Goal: Information Seeking & Learning: Learn about a topic

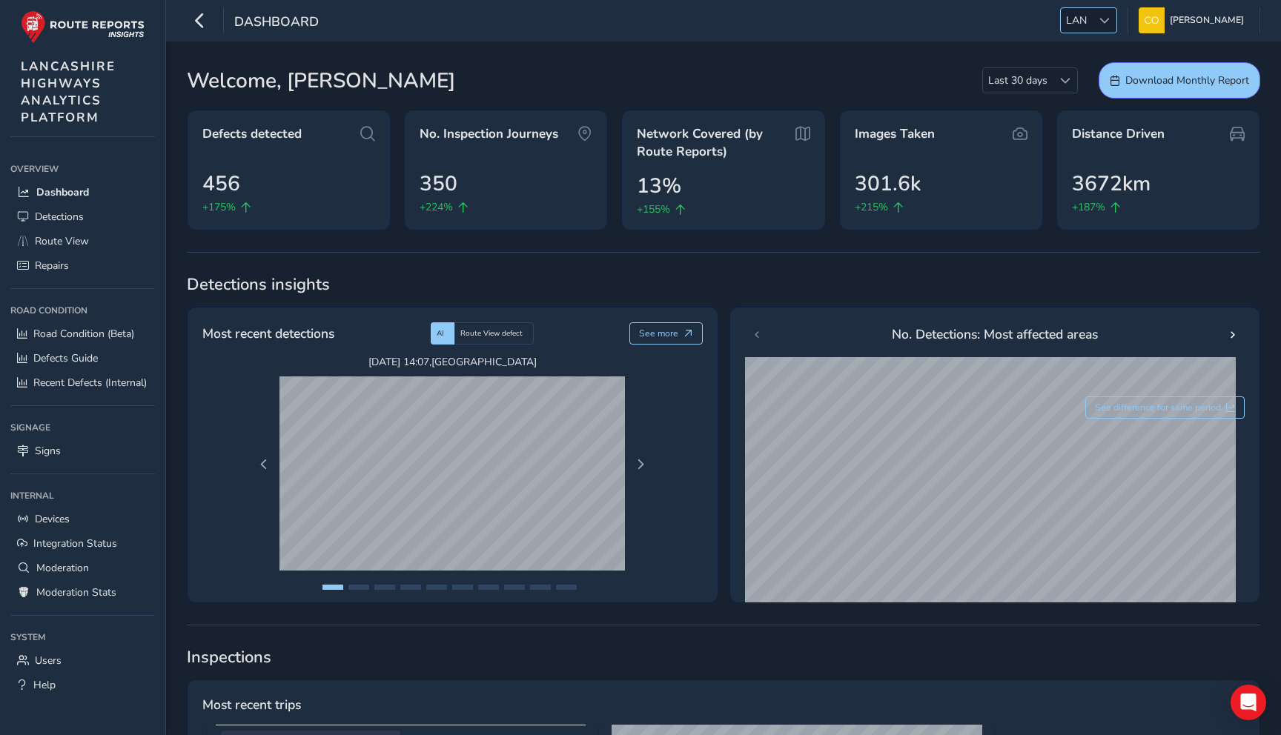
click at [1078, 21] on span "LAN" at bounding box center [1076, 20] width 31 height 24
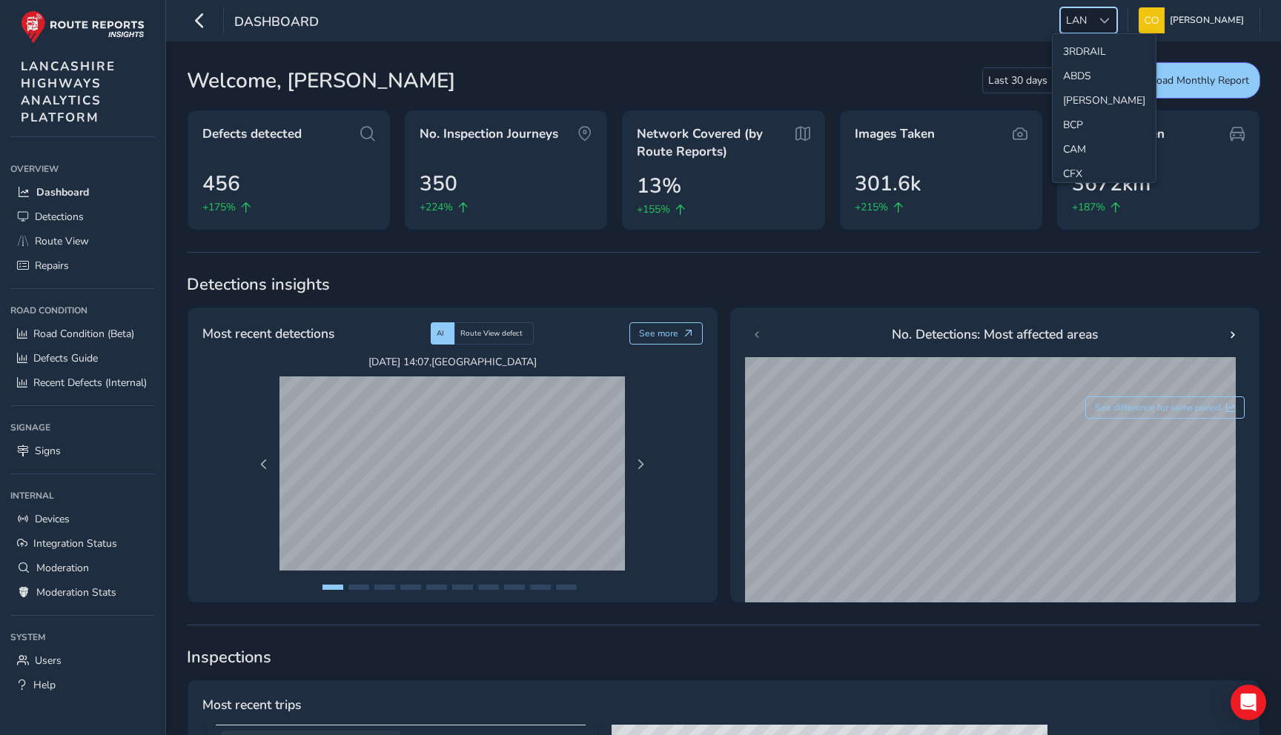
scroll to position [297, 0]
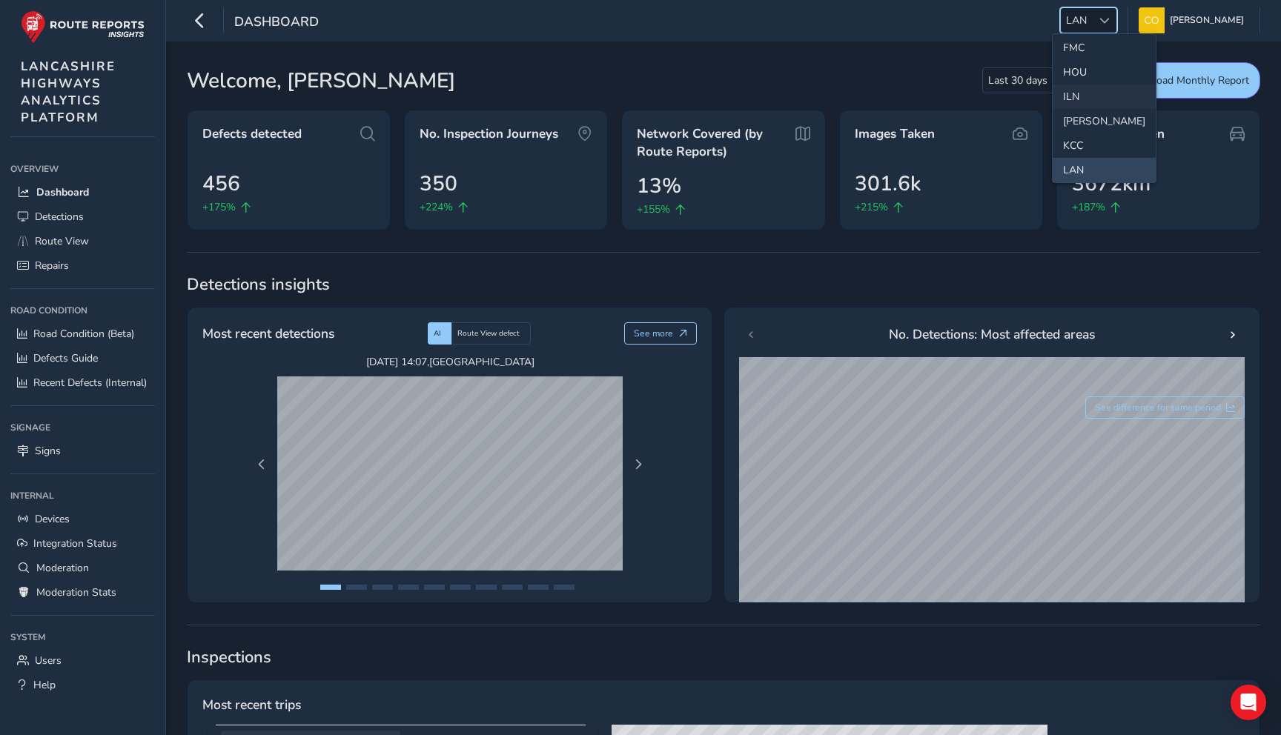
click at [1083, 97] on li "ILN" at bounding box center [1104, 97] width 103 height 24
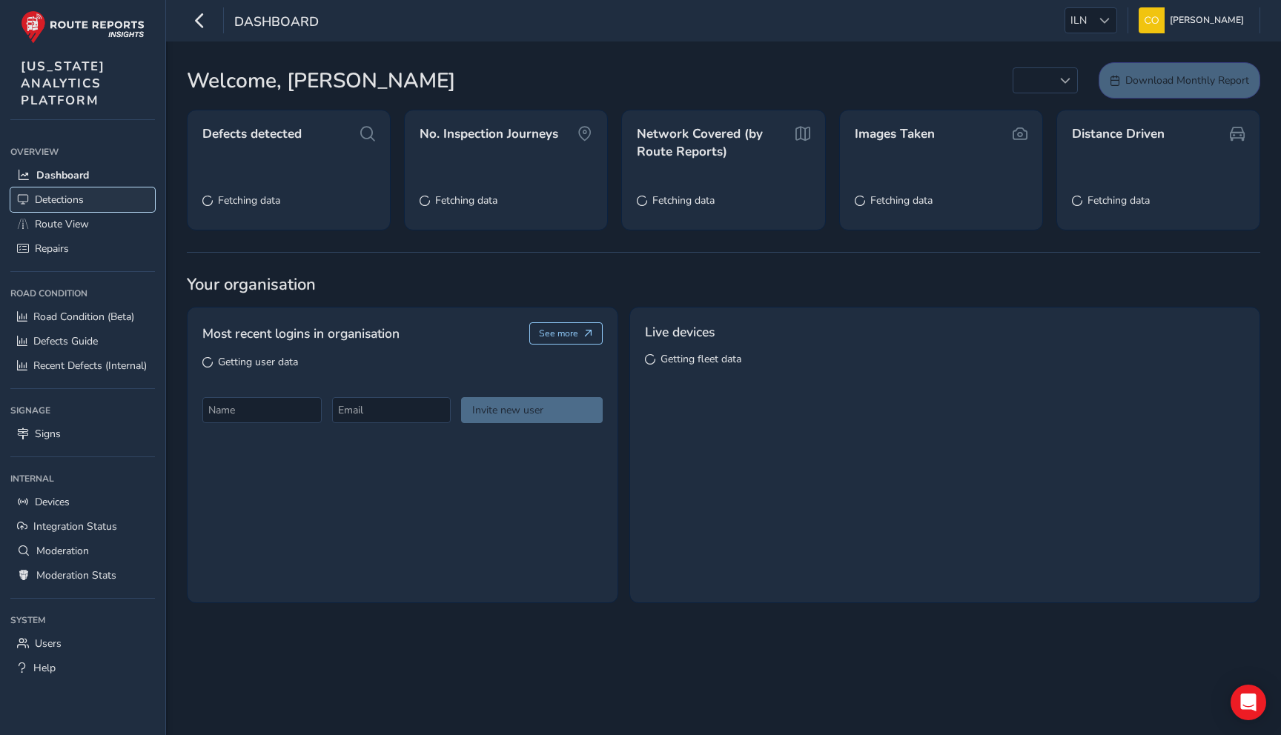
click at [81, 205] on span "Detections" at bounding box center [59, 200] width 49 height 14
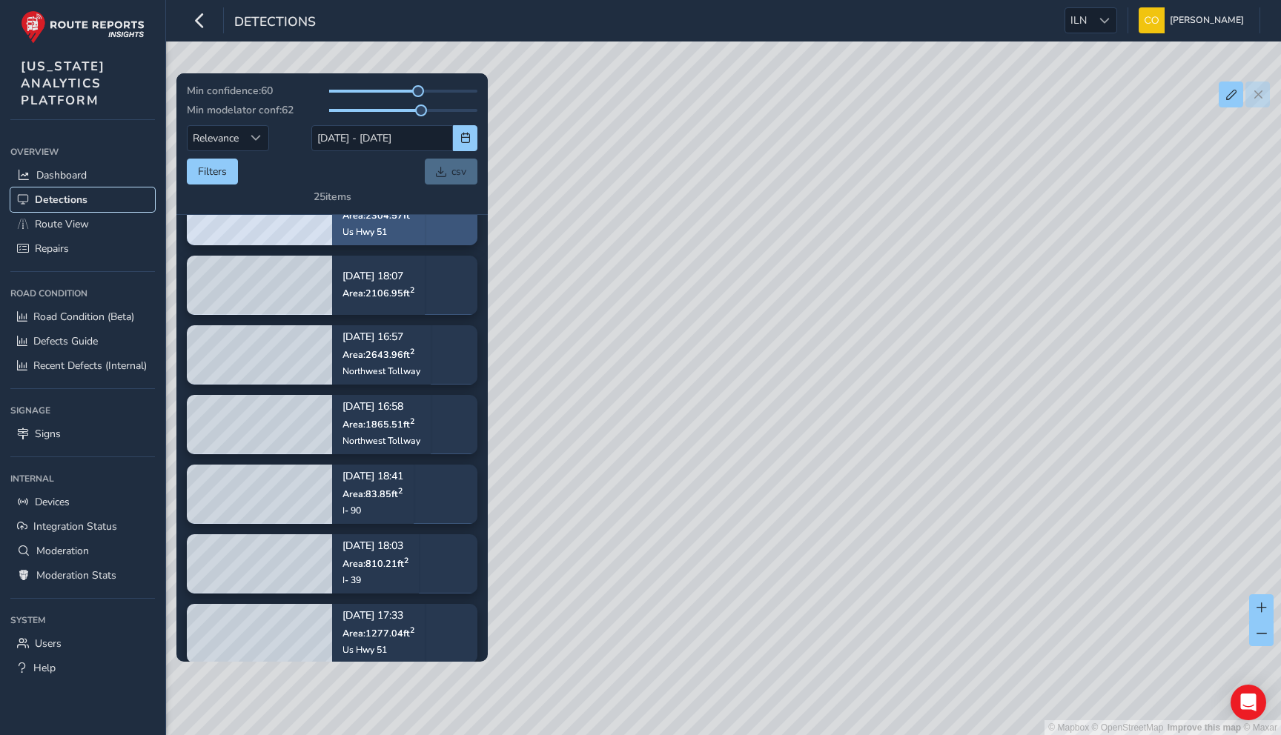
scroll to position [454, 0]
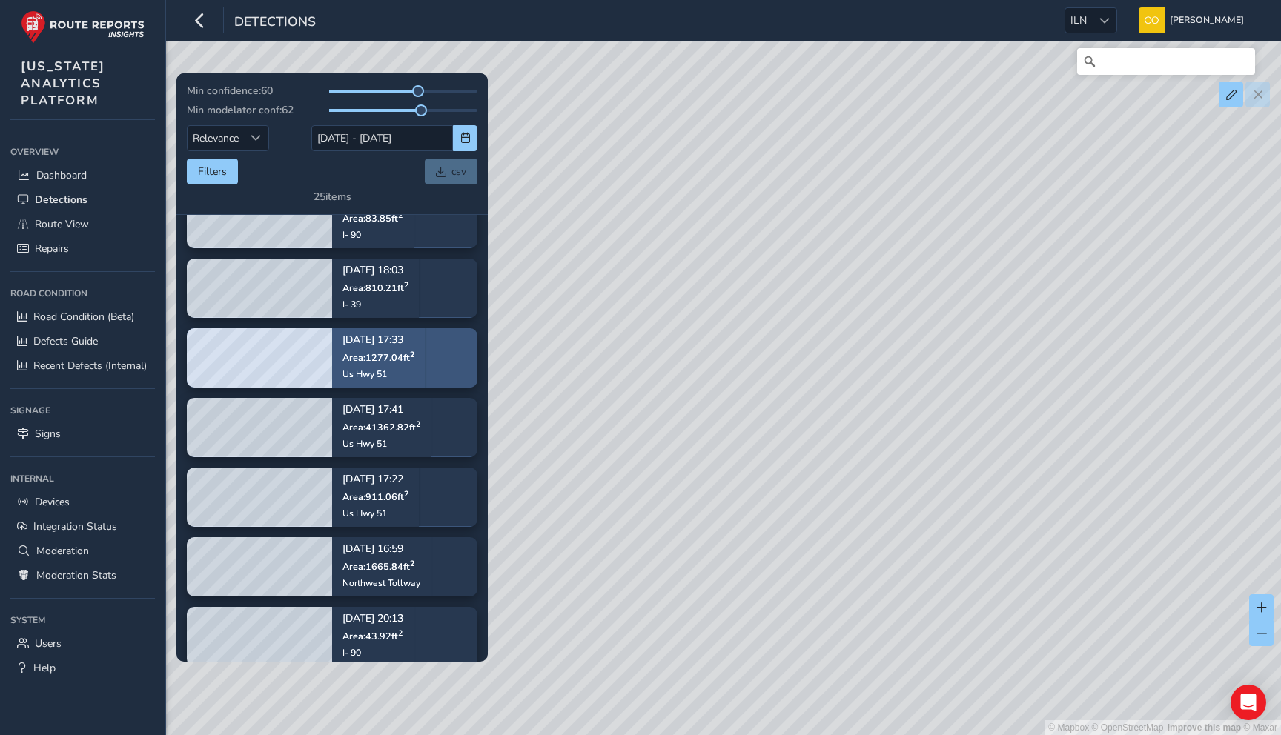
click at [397, 370] on div "Us Hwy 51" at bounding box center [378, 374] width 72 height 12
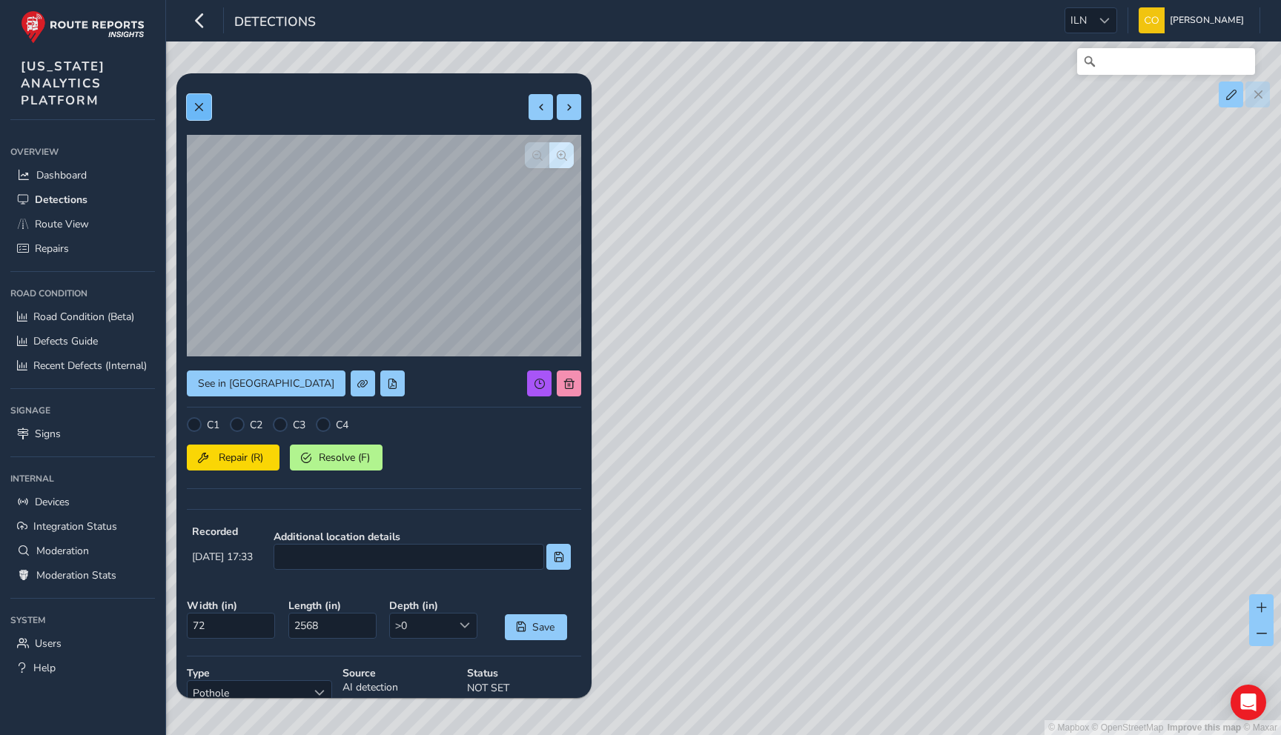
click at [205, 109] on button at bounding box center [199, 107] width 24 height 26
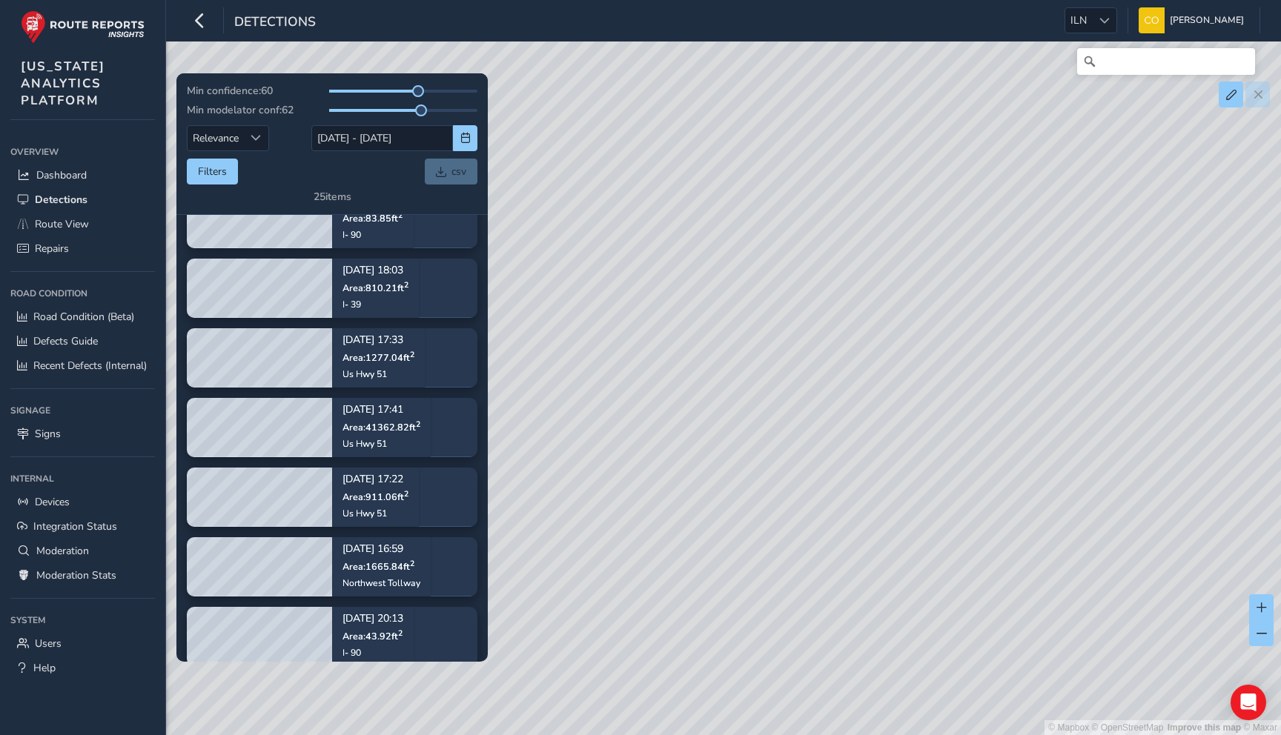
scroll to position [660, 0]
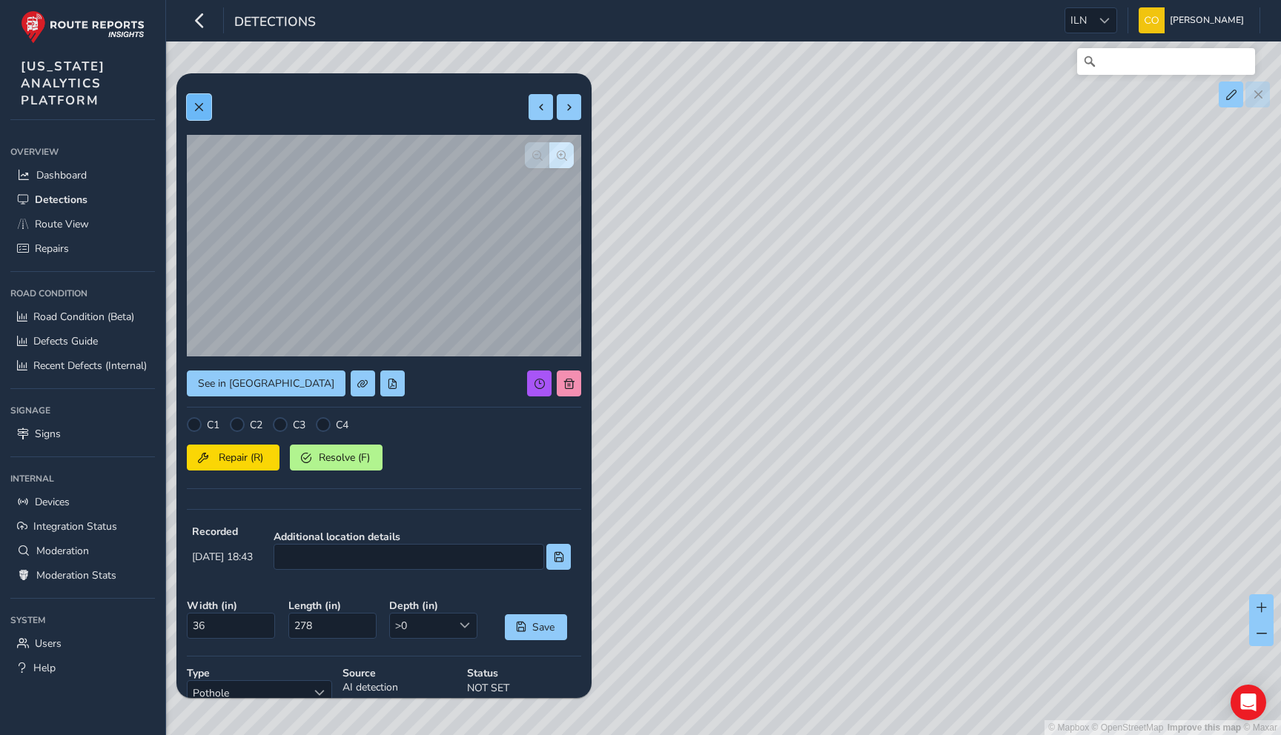
click at [207, 109] on button at bounding box center [199, 107] width 24 height 26
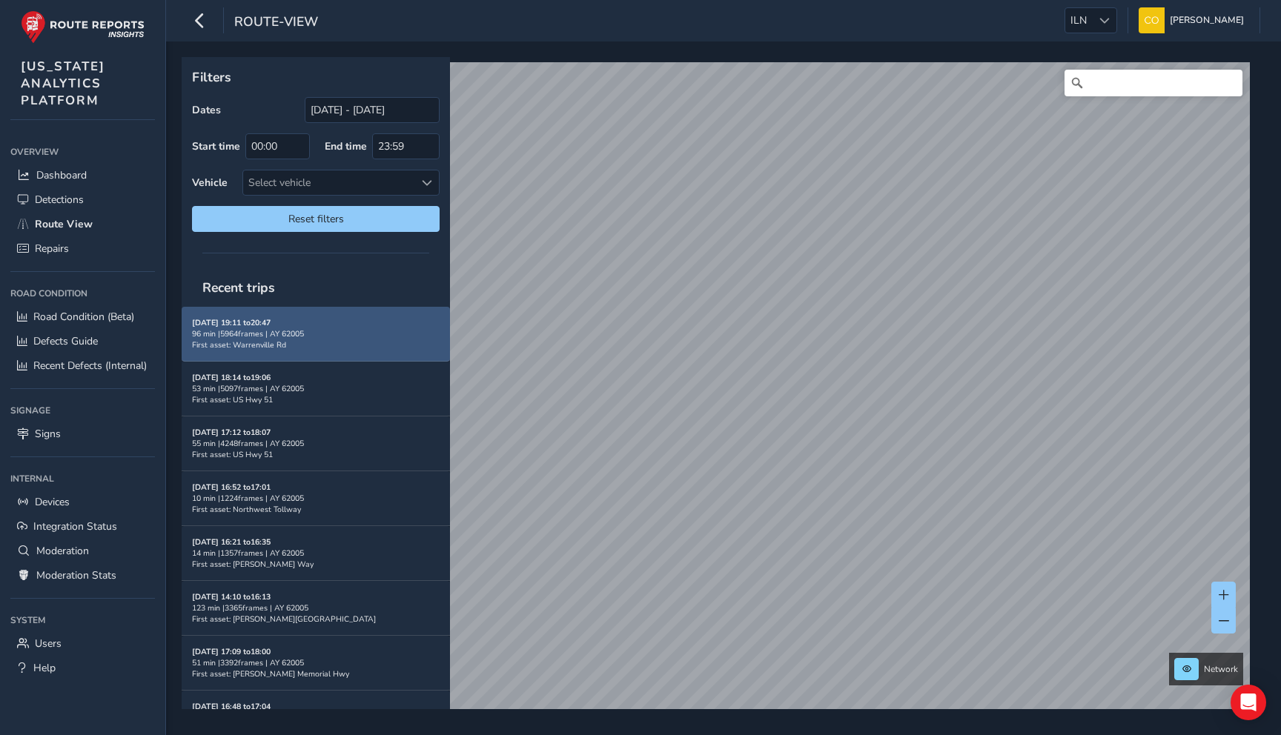
click at [383, 335] on div "96 min | 5964 frames | AY 62005" at bounding box center [316, 333] width 248 height 11
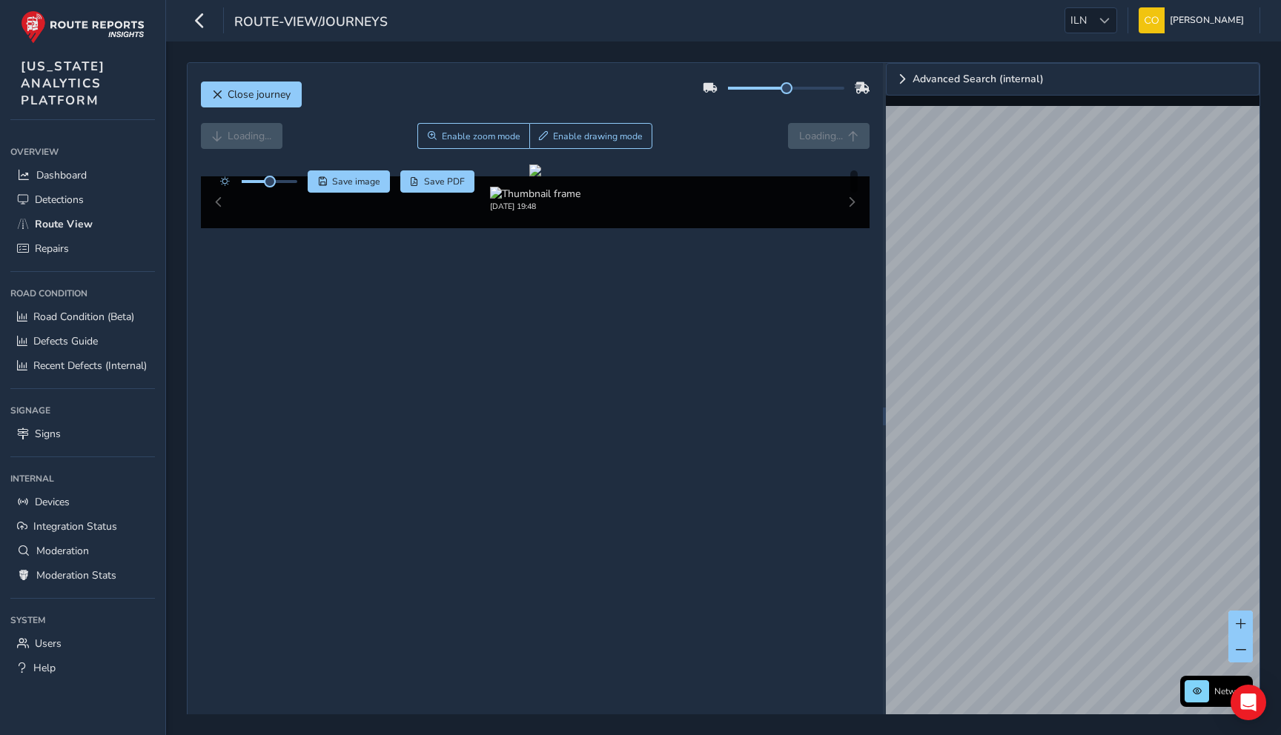
click at [690, 144] on div "Loading... Enable zoom mode Enable drawing mode Loading..." at bounding box center [535, 136] width 669 height 26
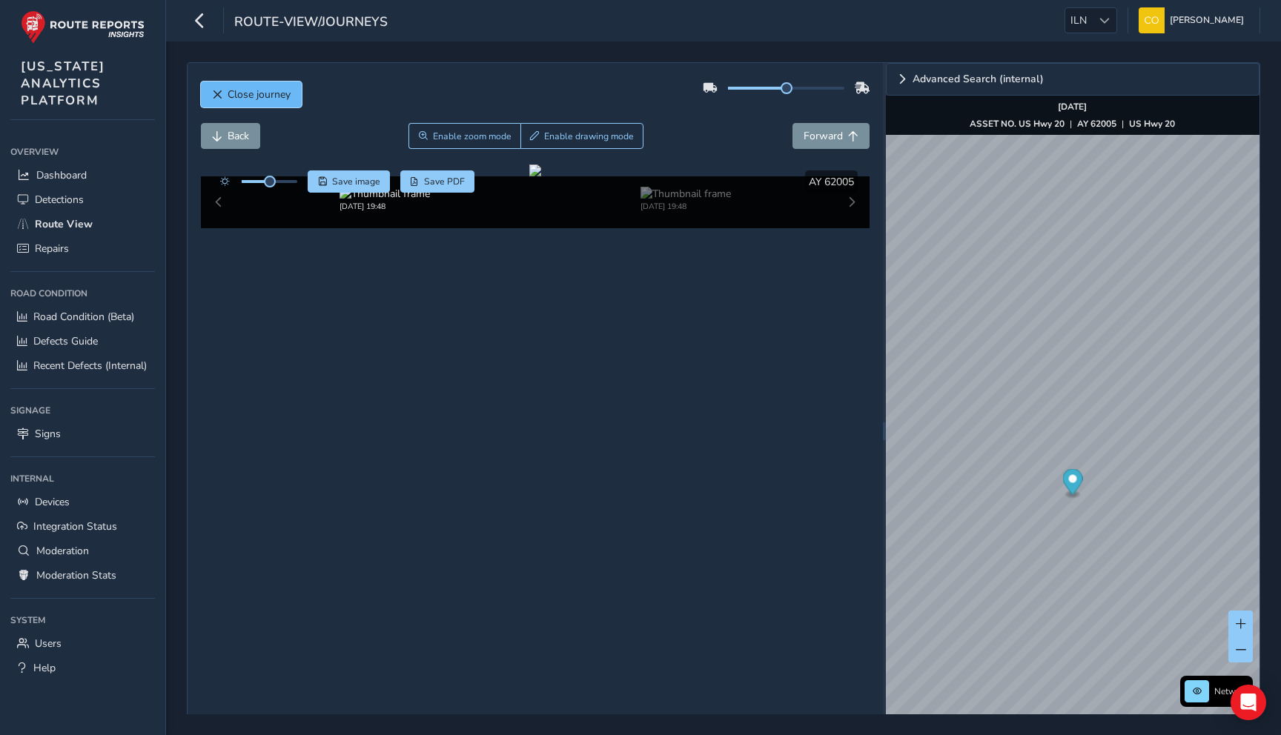
click at [285, 102] on button "Close journey" at bounding box center [251, 95] width 101 height 26
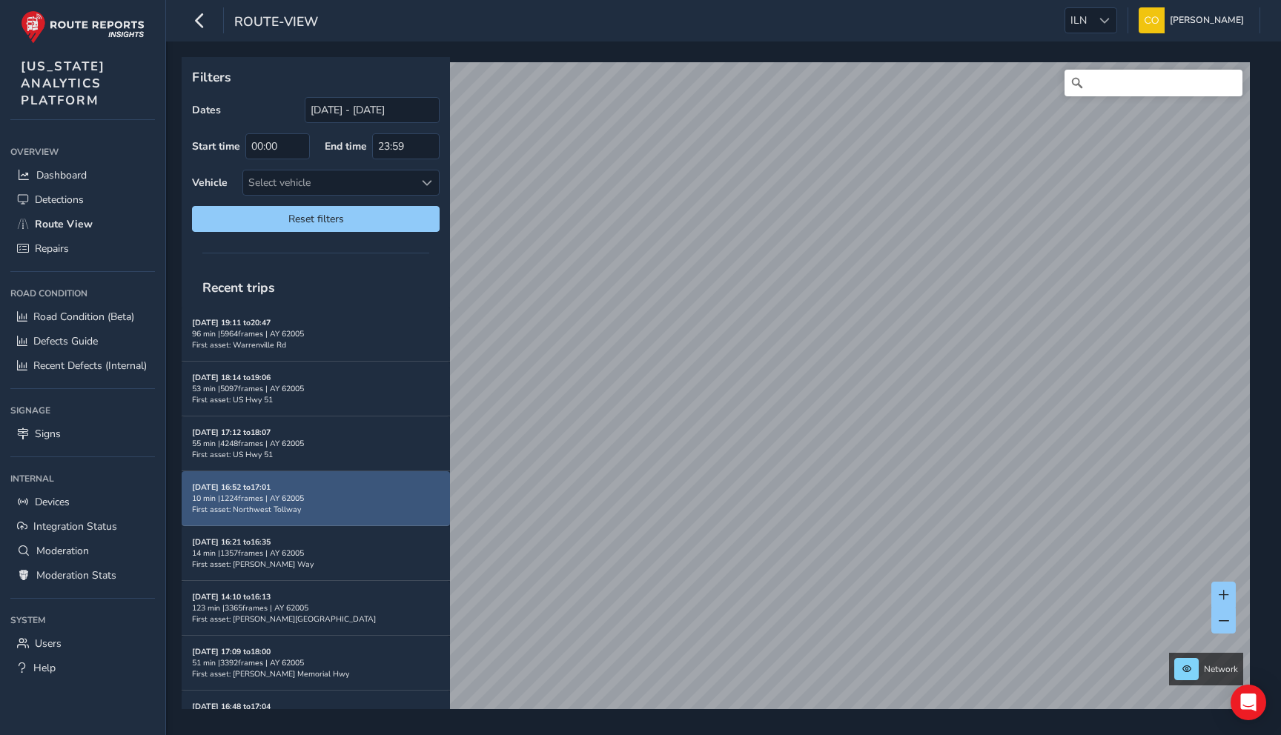
scroll to position [70, 0]
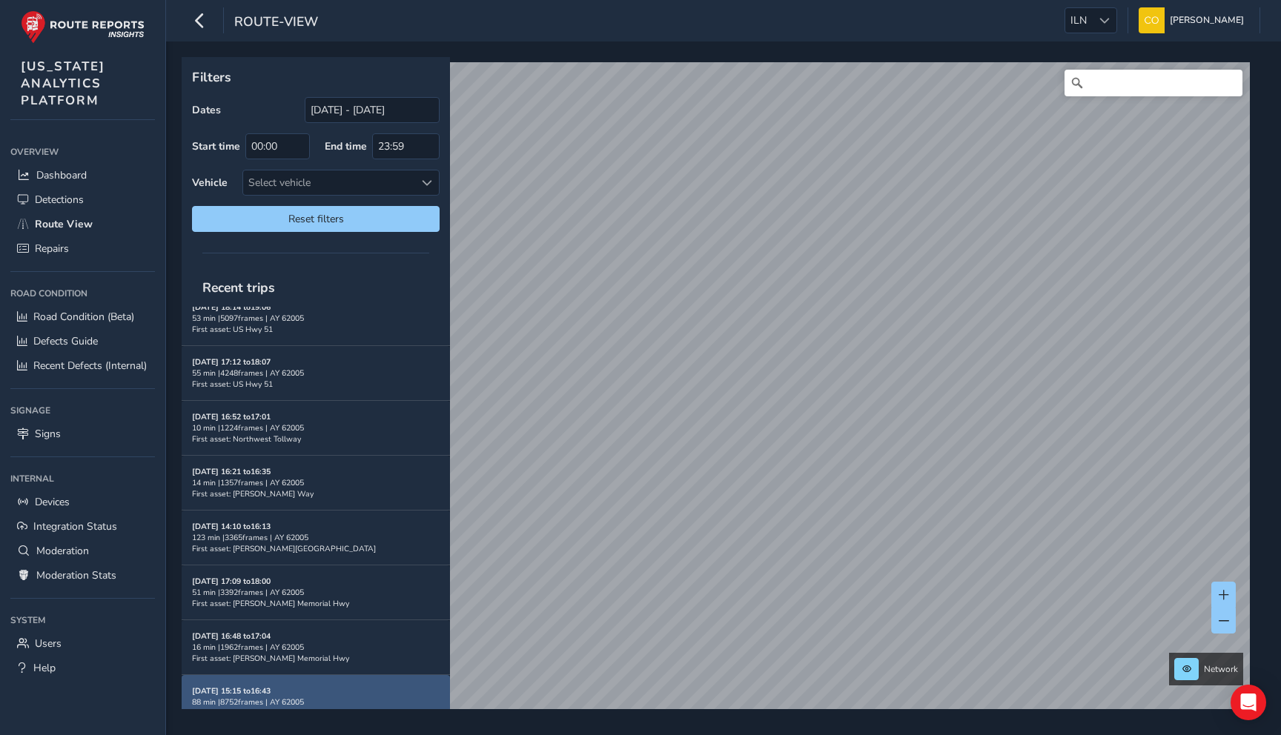
click at [342, 697] on div "88 min | 8752 frames | AY 62005" at bounding box center [316, 702] width 248 height 11
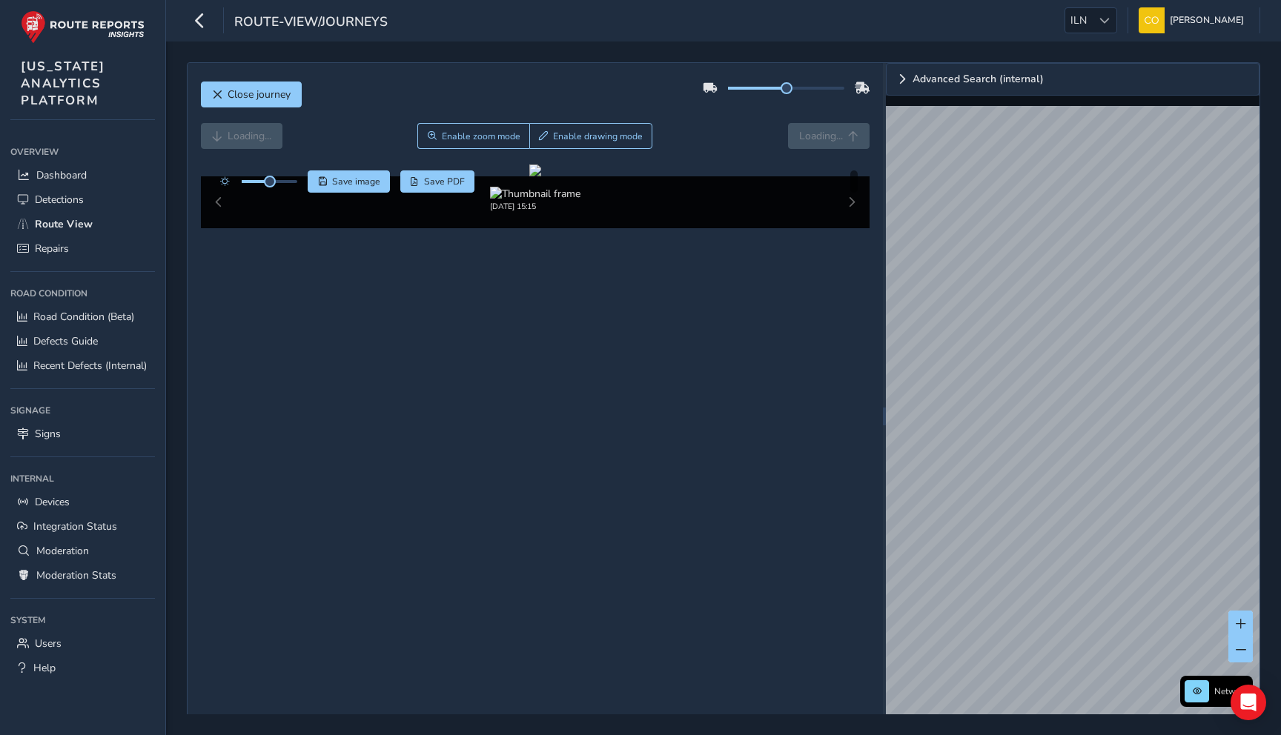
click at [694, 149] on div "Loading... Enable zoom mode Enable drawing mode Loading..." at bounding box center [535, 144] width 669 height 42
click at [65, 229] on span "Route View" at bounding box center [64, 224] width 58 height 14
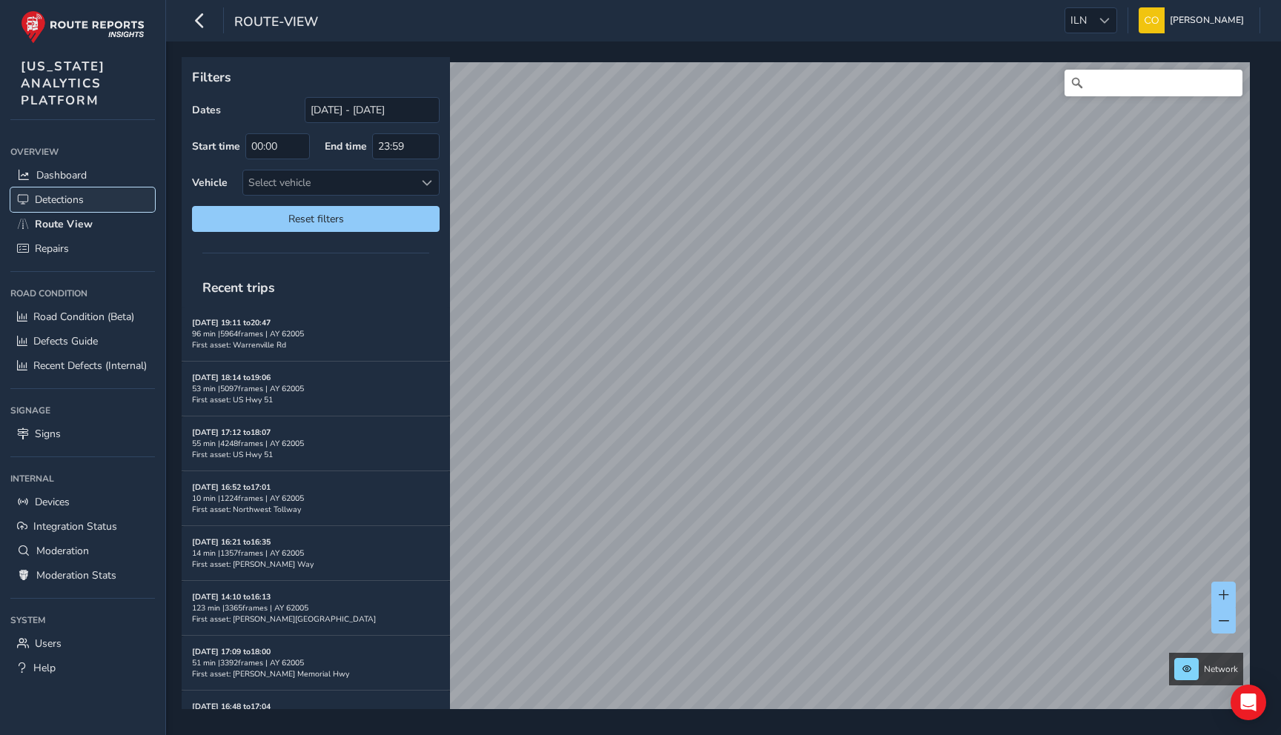
click at [55, 198] on span "Detections" at bounding box center [59, 200] width 49 height 14
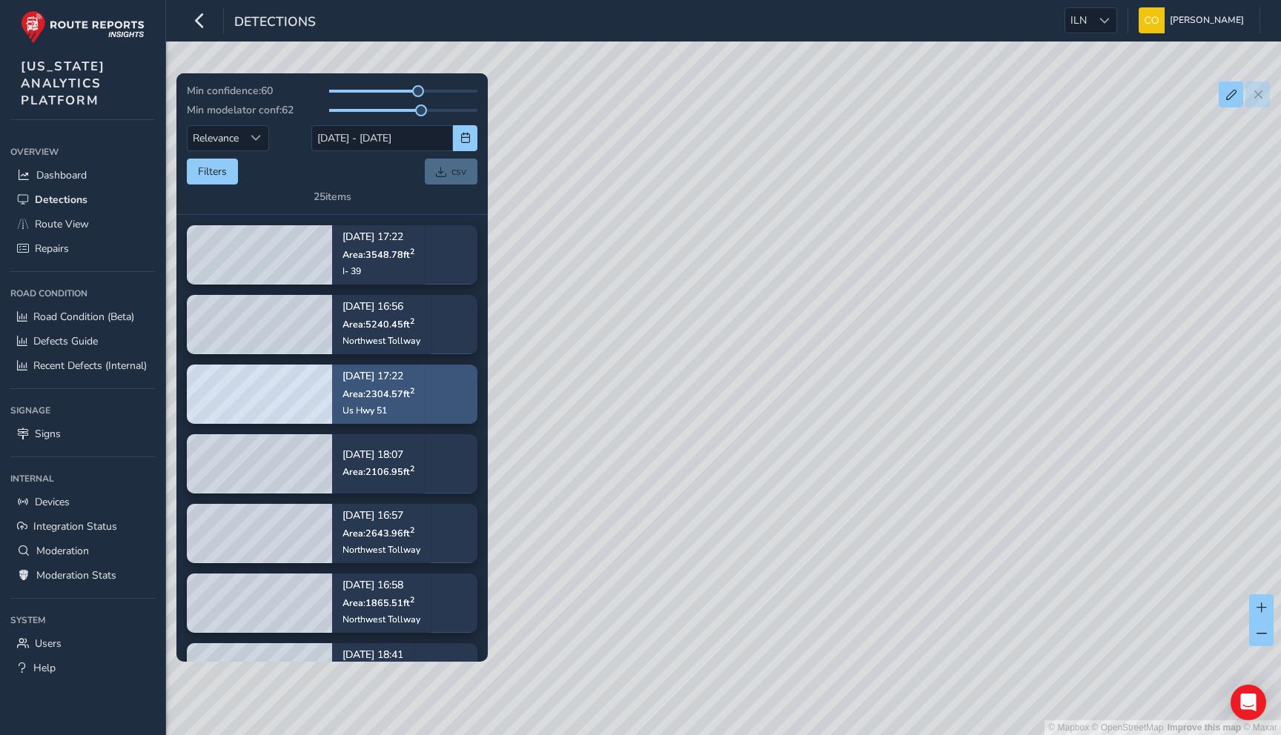
click at [395, 377] on p "[DATE] 17:22" at bounding box center [378, 377] width 72 height 10
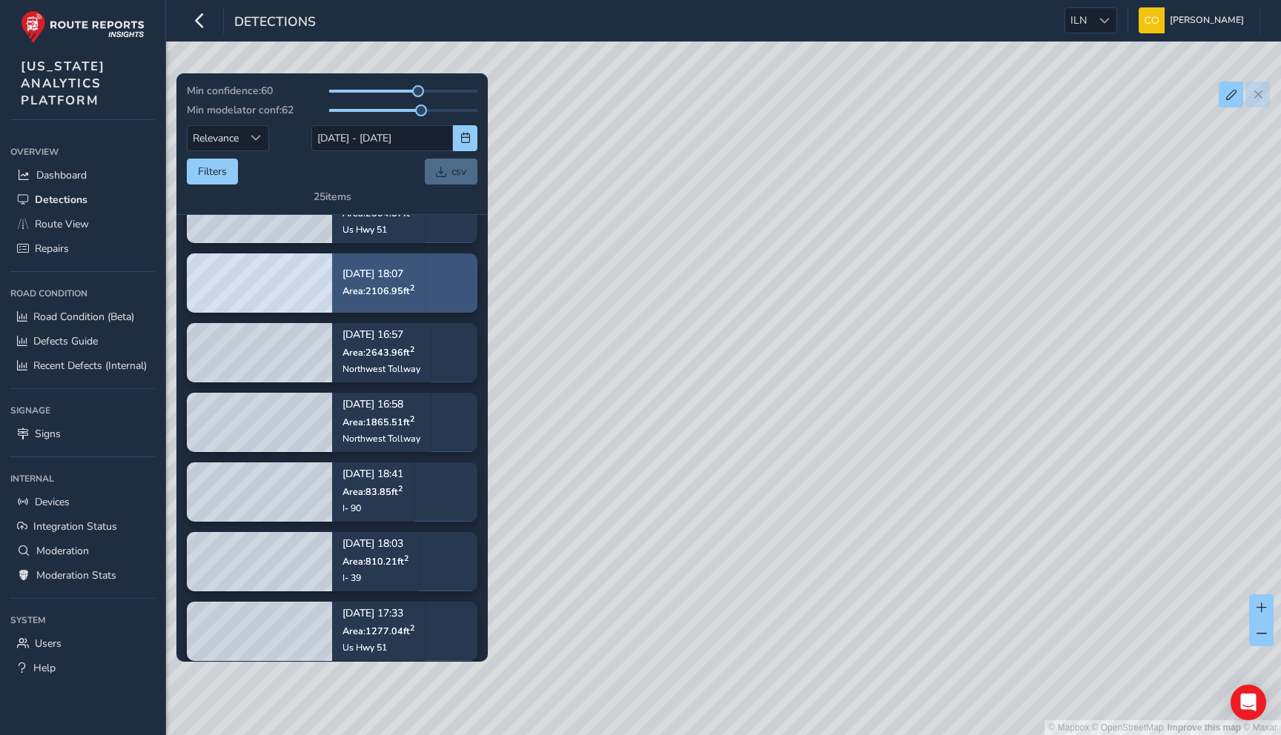
scroll to position [216, 0]
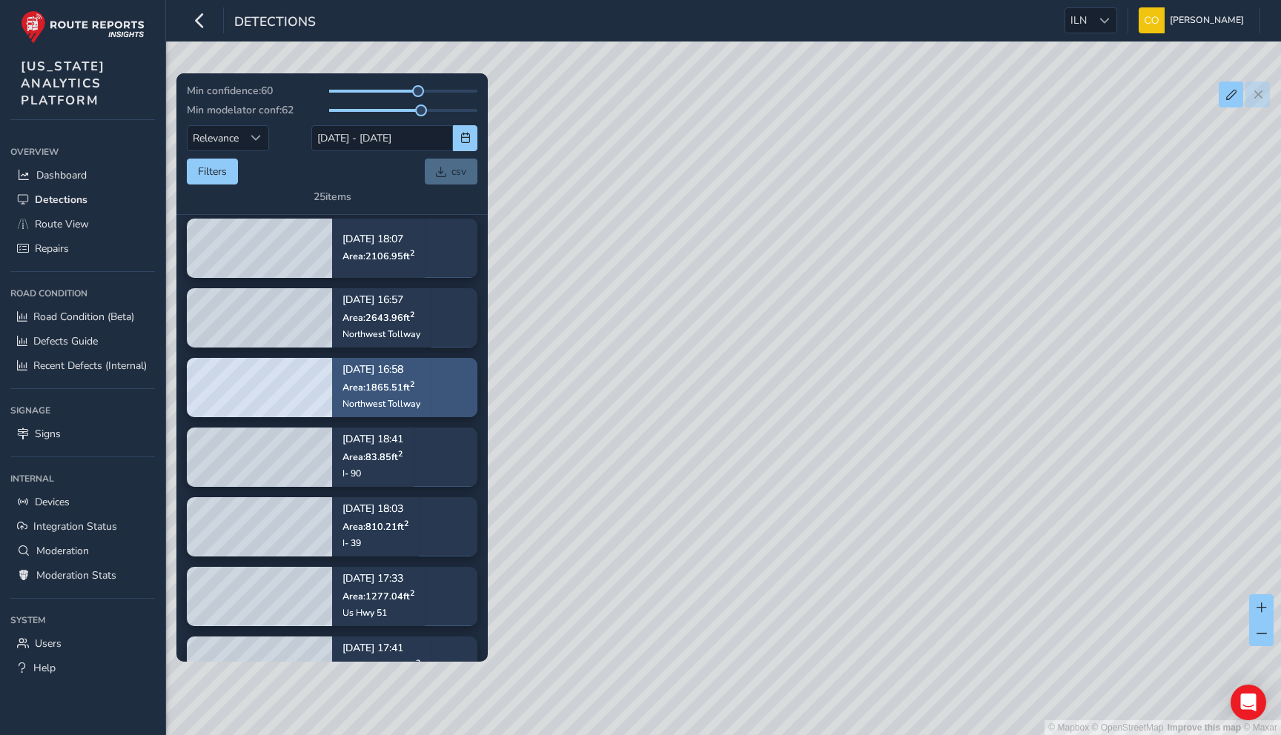
click at [391, 395] on div "[DATE] 16:58 Area: 1865.51 ft 2 [GEOGRAPHIC_DATA]" at bounding box center [381, 387] width 78 height 65
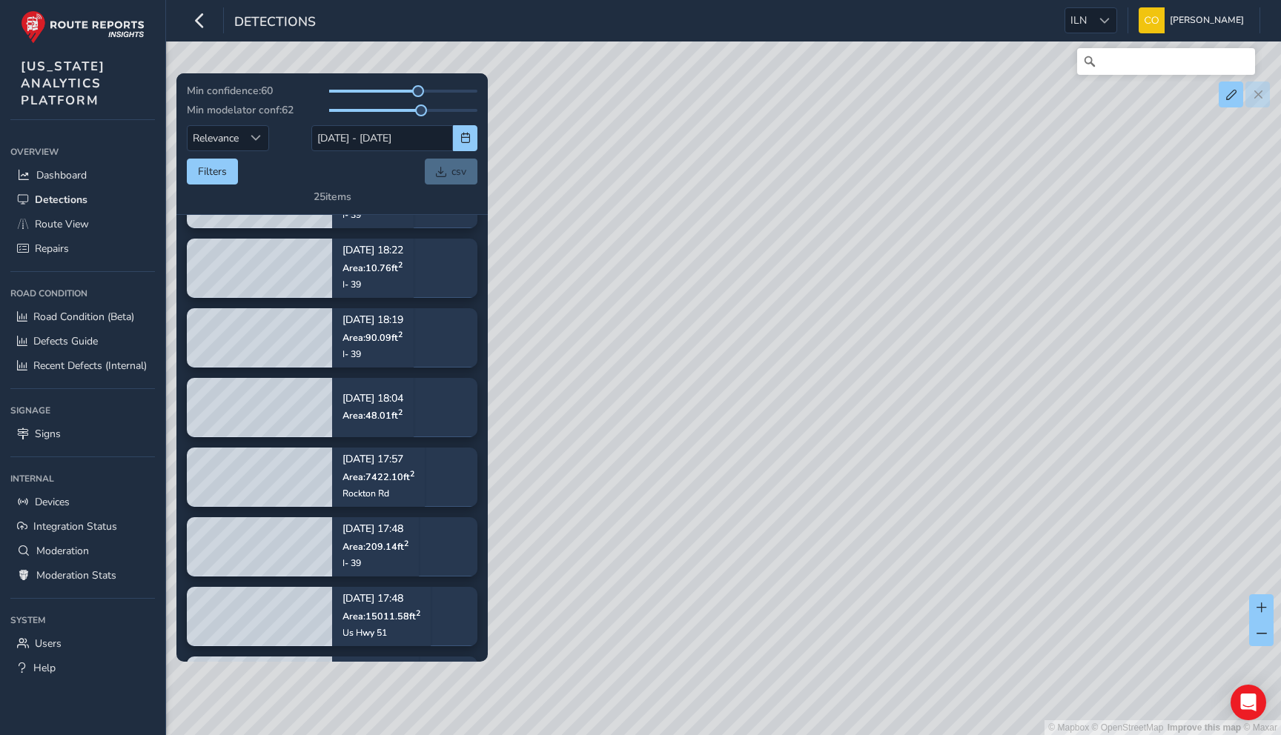
scroll to position [1150, 0]
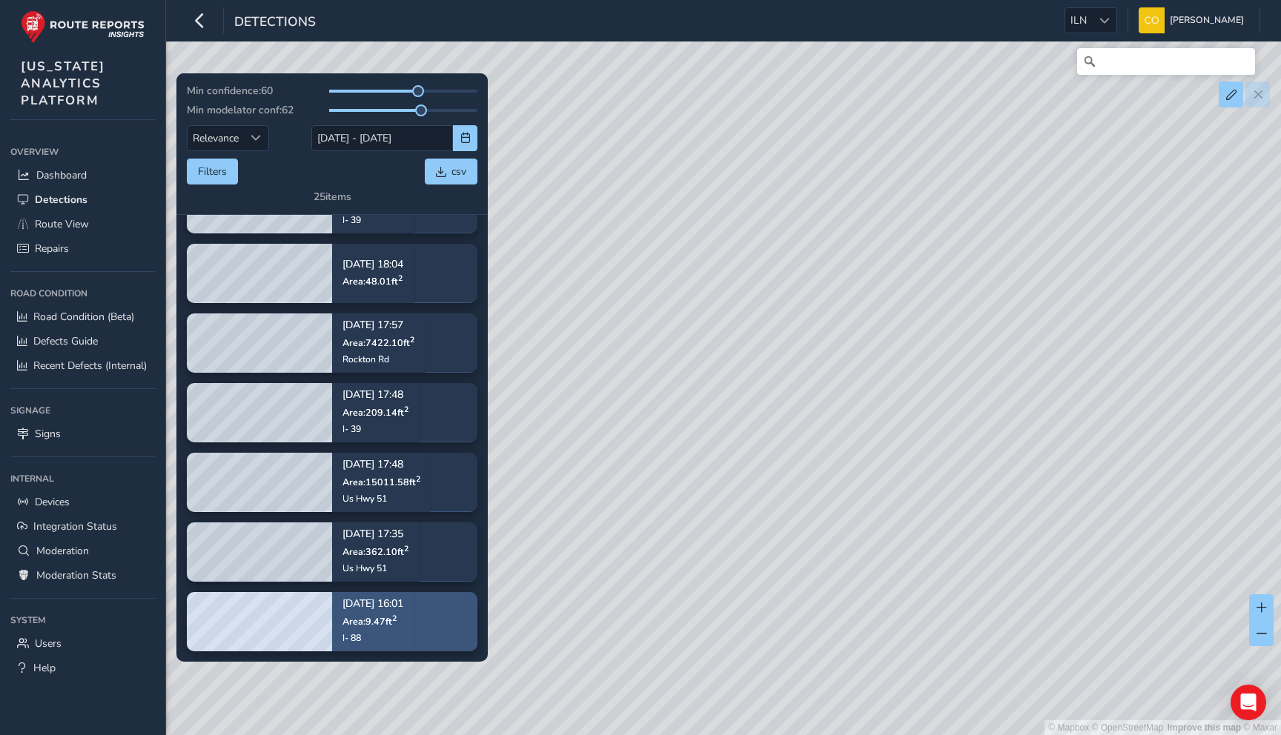
click at [403, 624] on p "Area: 9.47 ft 2" at bounding box center [372, 621] width 61 height 12
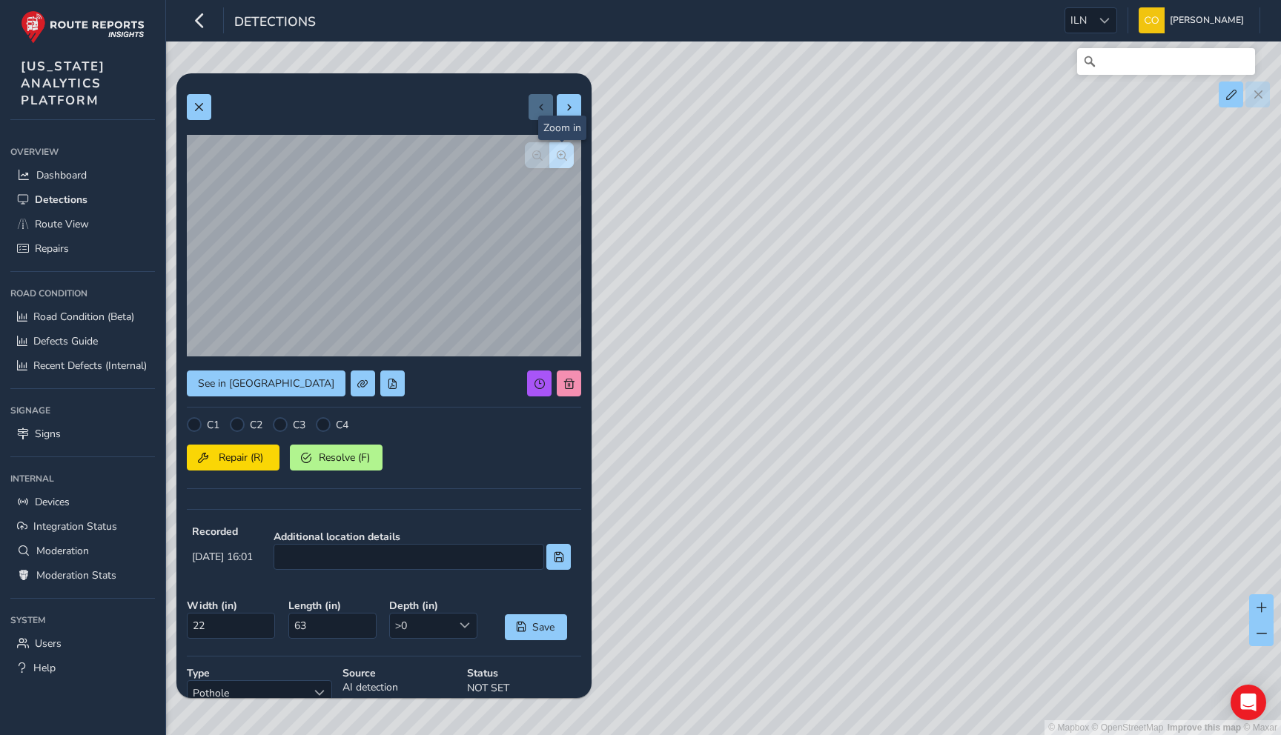
click at [566, 153] on span "button" at bounding box center [562, 155] width 10 height 10
click at [203, 119] on button at bounding box center [199, 107] width 24 height 26
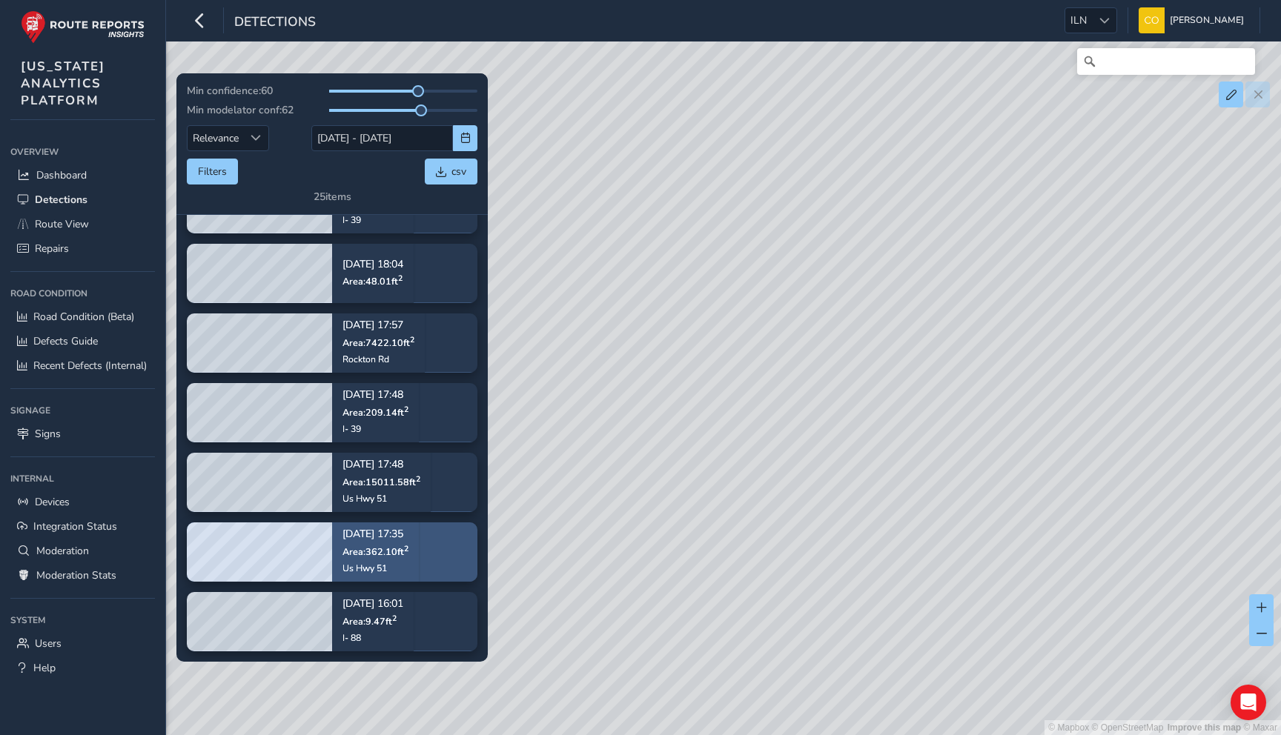
click at [391, 546] on span "Area: 362.10 ft 2" at bounding box center [375, 552] width 66 height 13
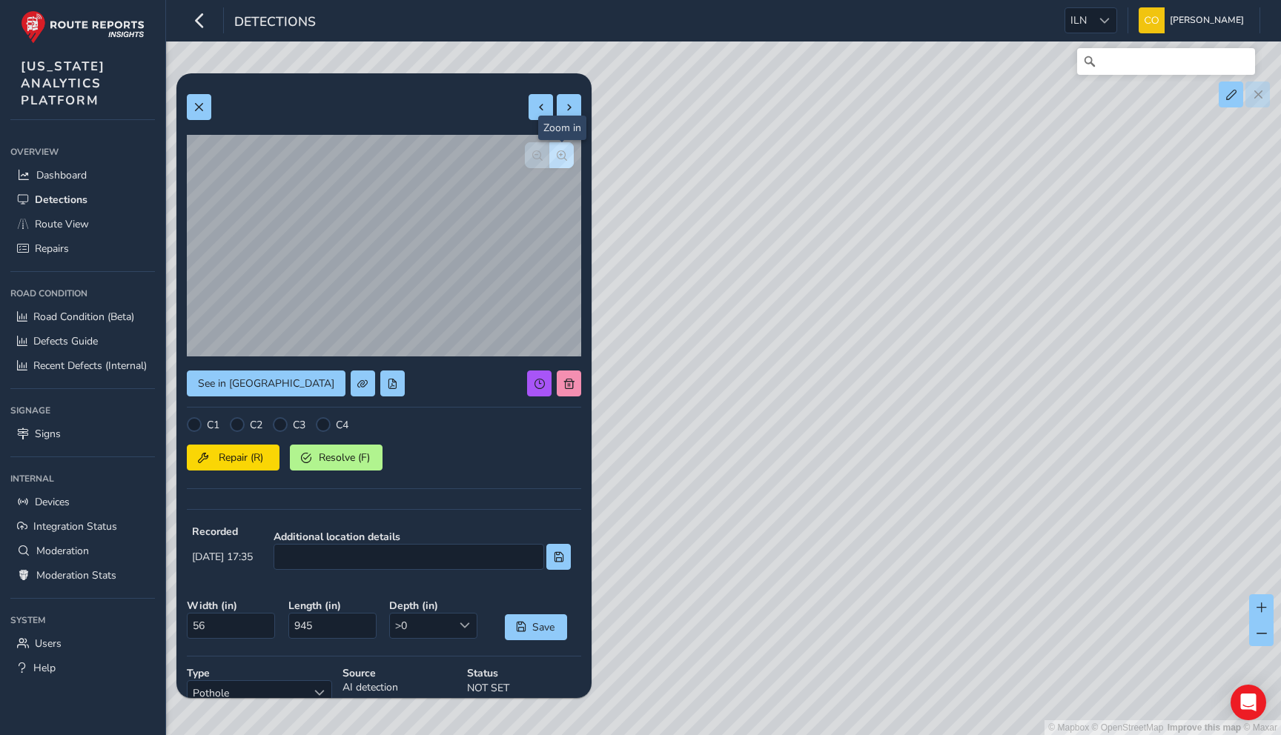
click at [568, 159] on button "button" at bounding box center [561, 155] width 24 height 26
click at [540, 157] on span "button" at bounding box center [537, 155] width 10 height 10
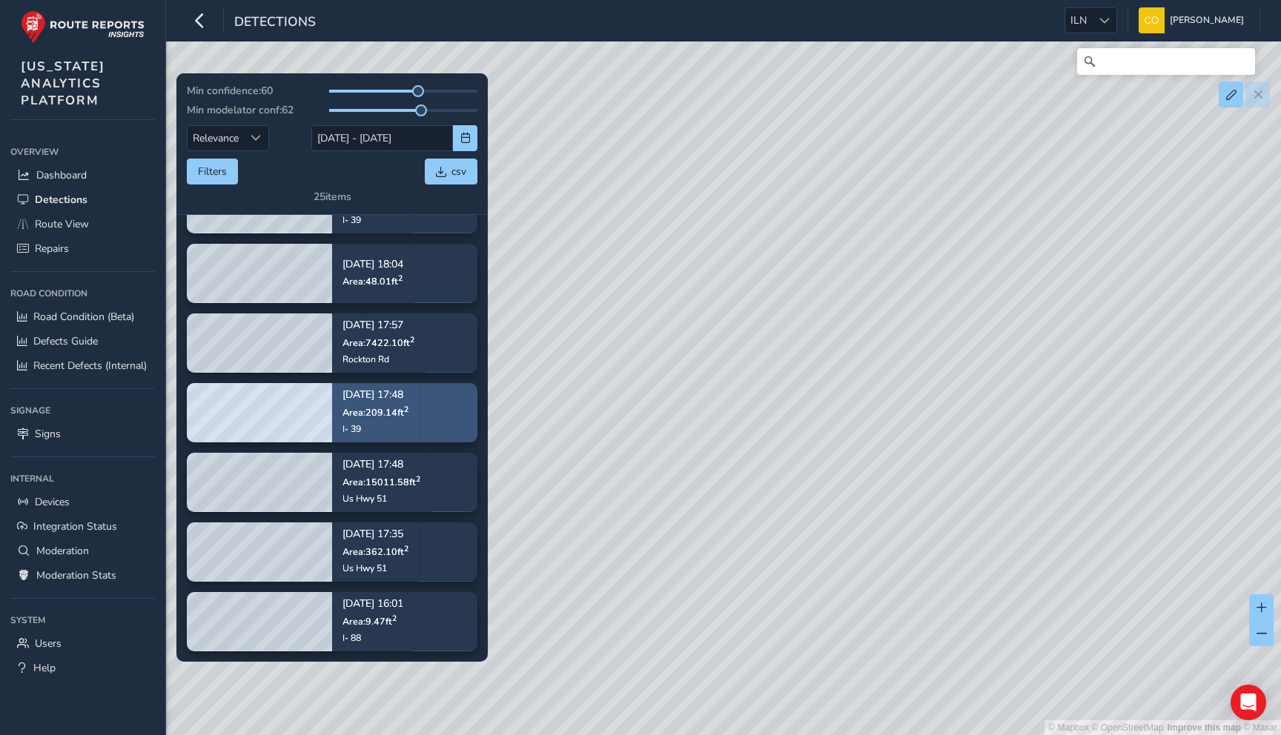
scroll to position [1130, 0]
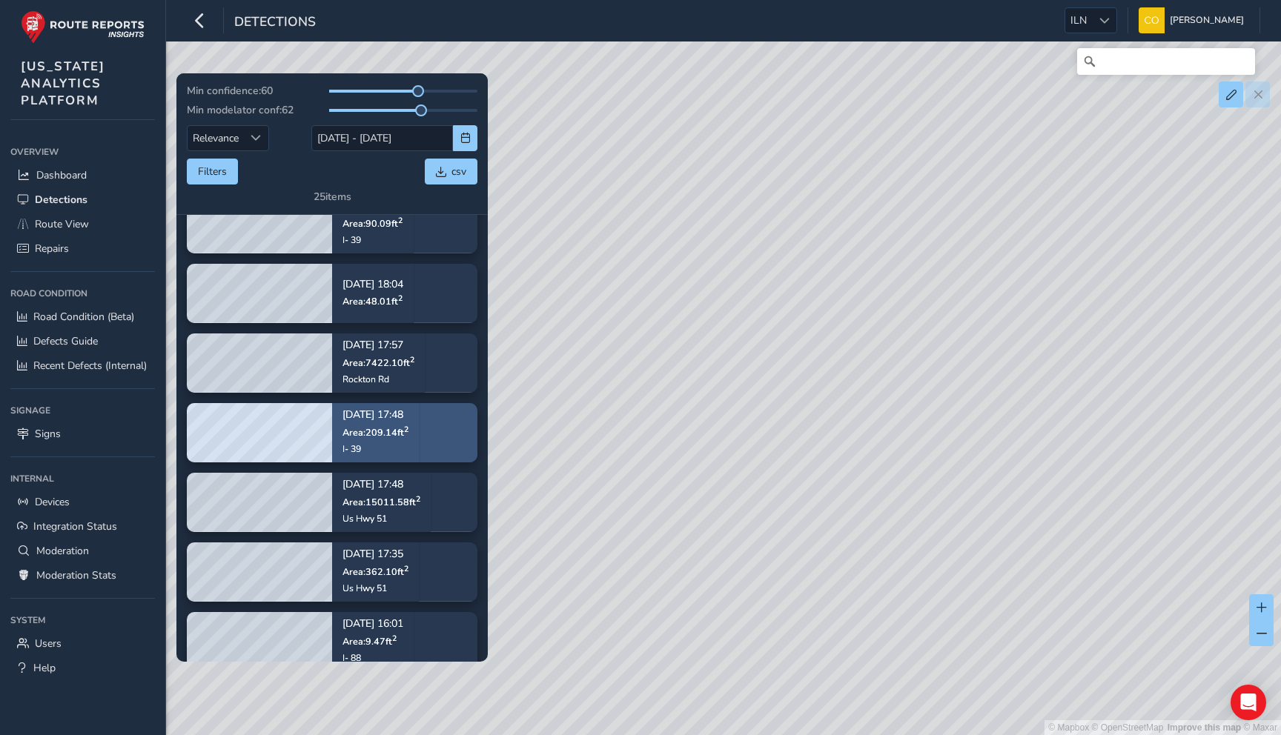
click at [391, 429] on span "Area: 209.14 ft 2" at bounding box center [375, 432] width 66 height 13
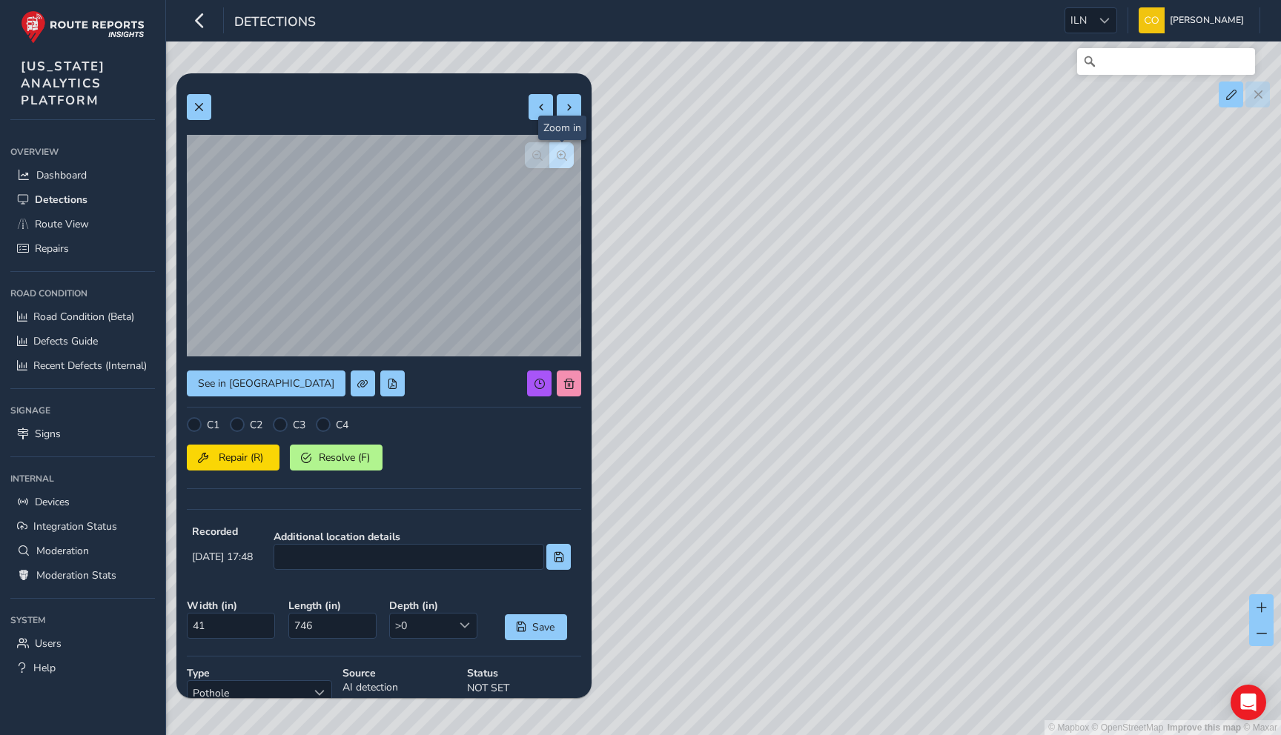
click at [563, 165] on button "button" at bounding box center [561, 155] width 24 height 26
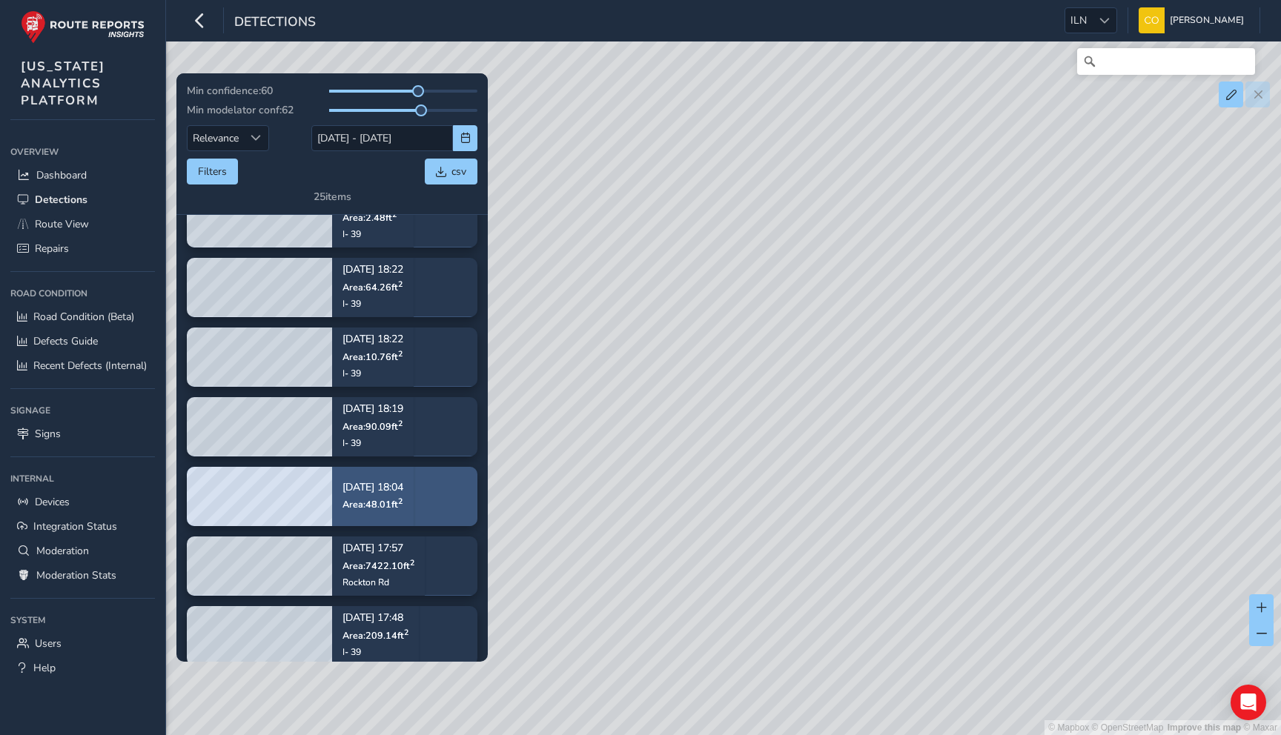
scroll to position [969, 0]
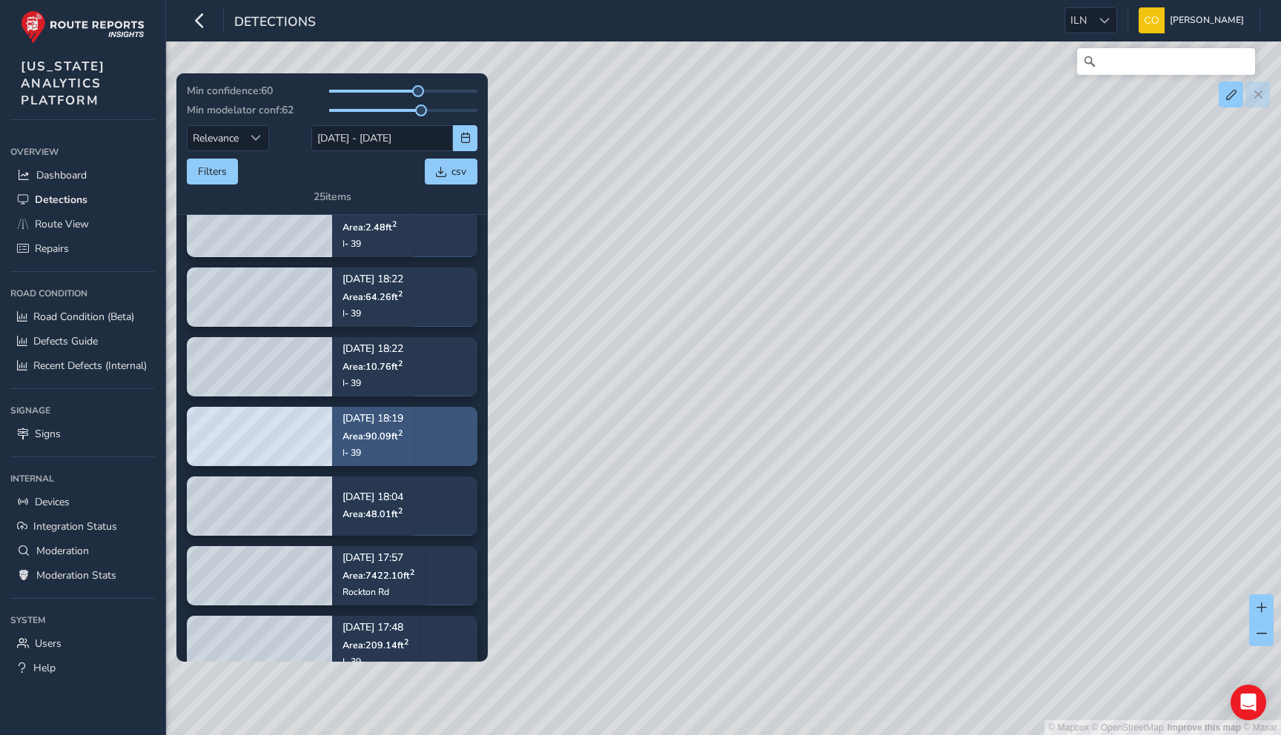
click at [399, 415] on p "[DATE] 18:19" at bounding box center [372, 419] width 61 height 10
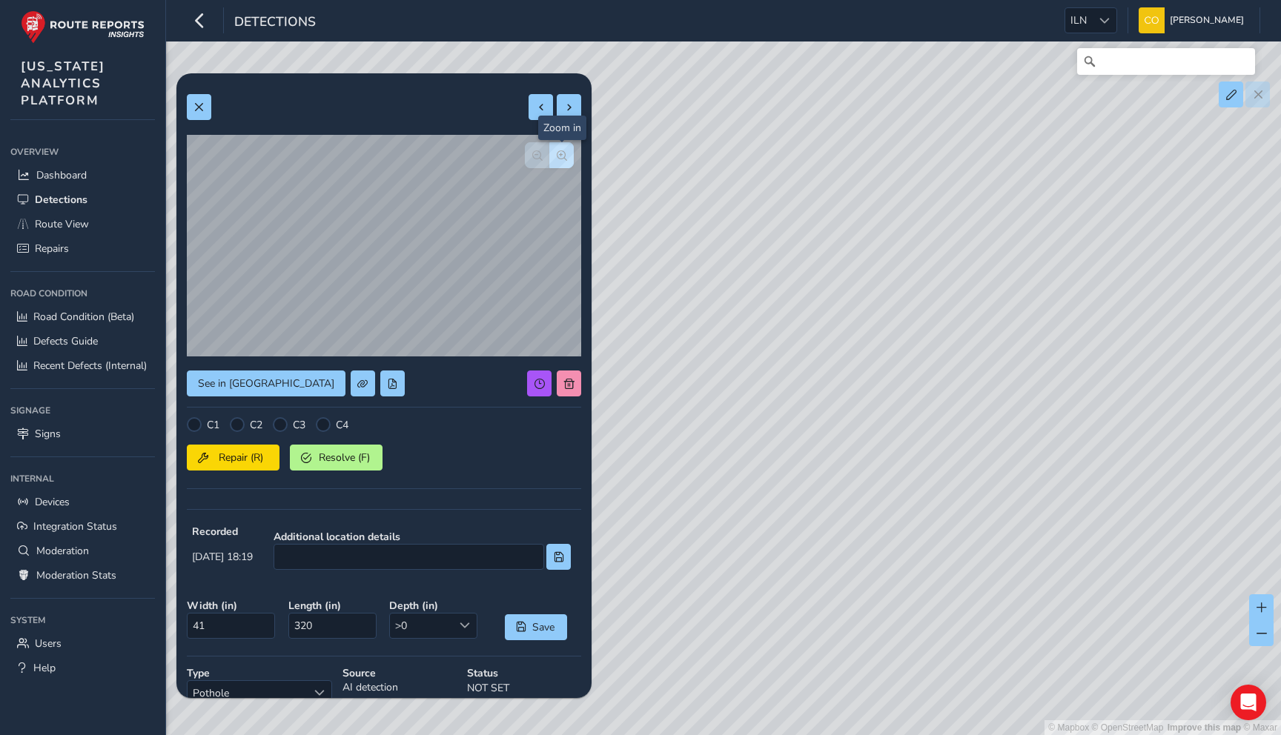
click at [559, 165] on button "button" at bounding box center [561, 155] width 24 height 26
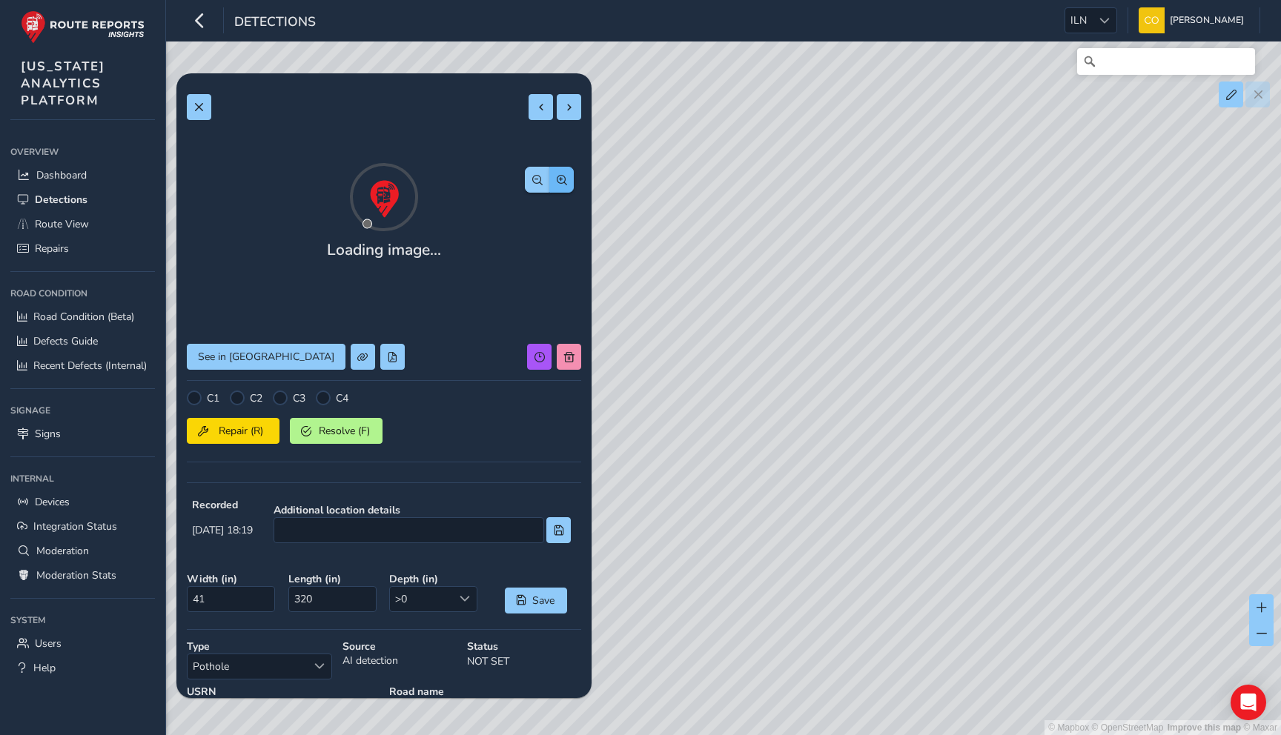
click at [559, 167] on button "button" at bounding box center [561, 180] width 24 height 26
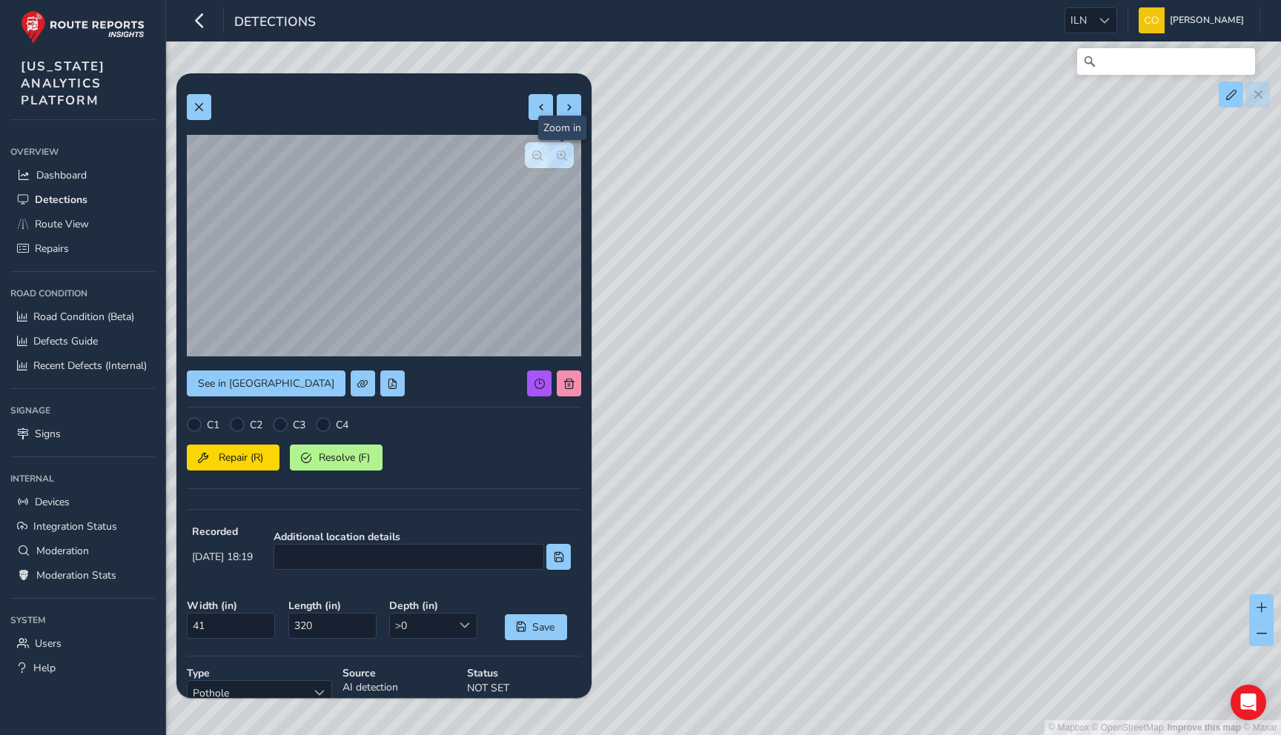
click at [559, 165] on button "button" at bounding box center [561, 155] width 24 height 26
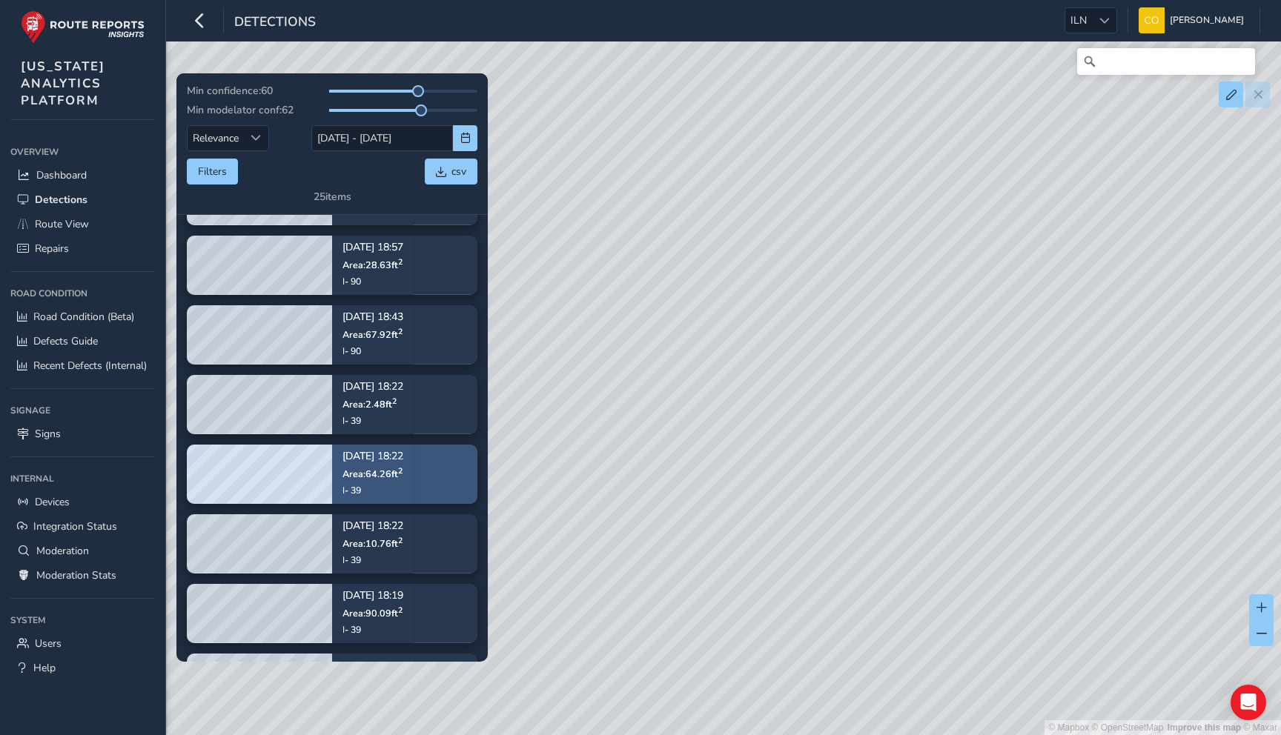
scroll to position [777, 0]
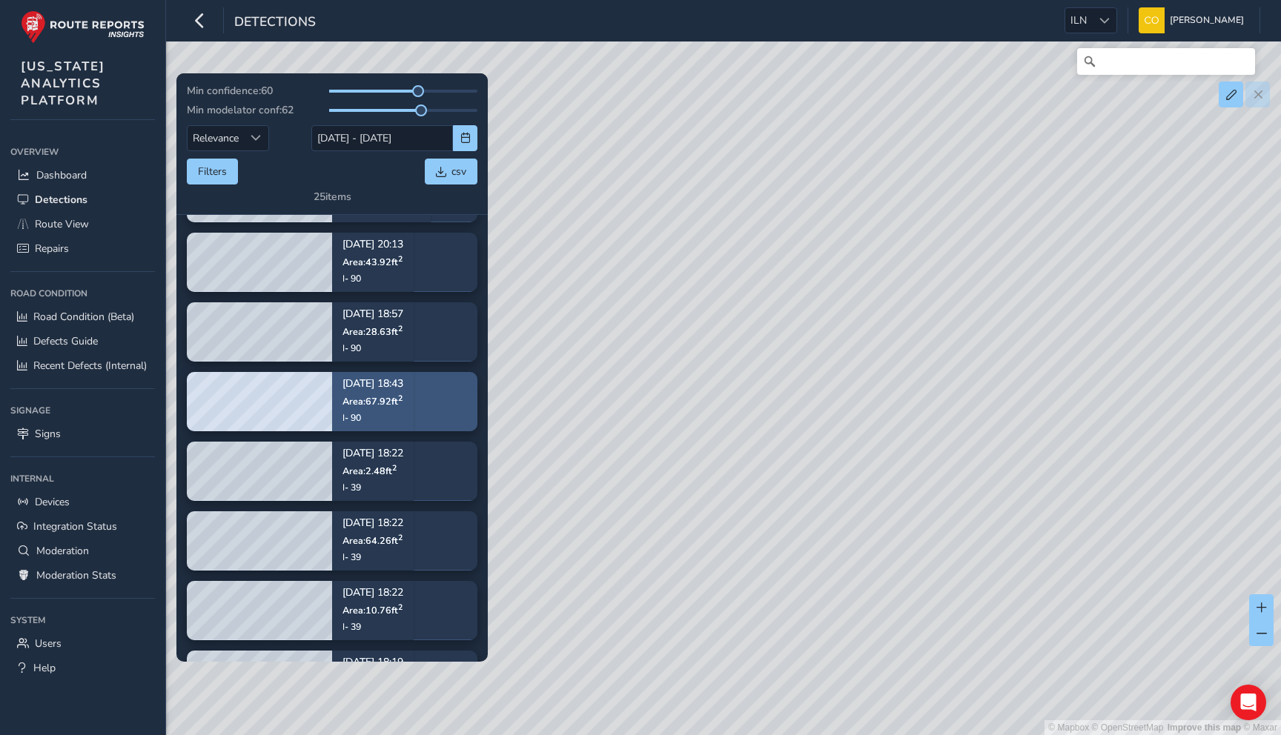
click at [403, 381] on p "[DATE] 18:43" at bounding box center [372, 385] width 61 height 10
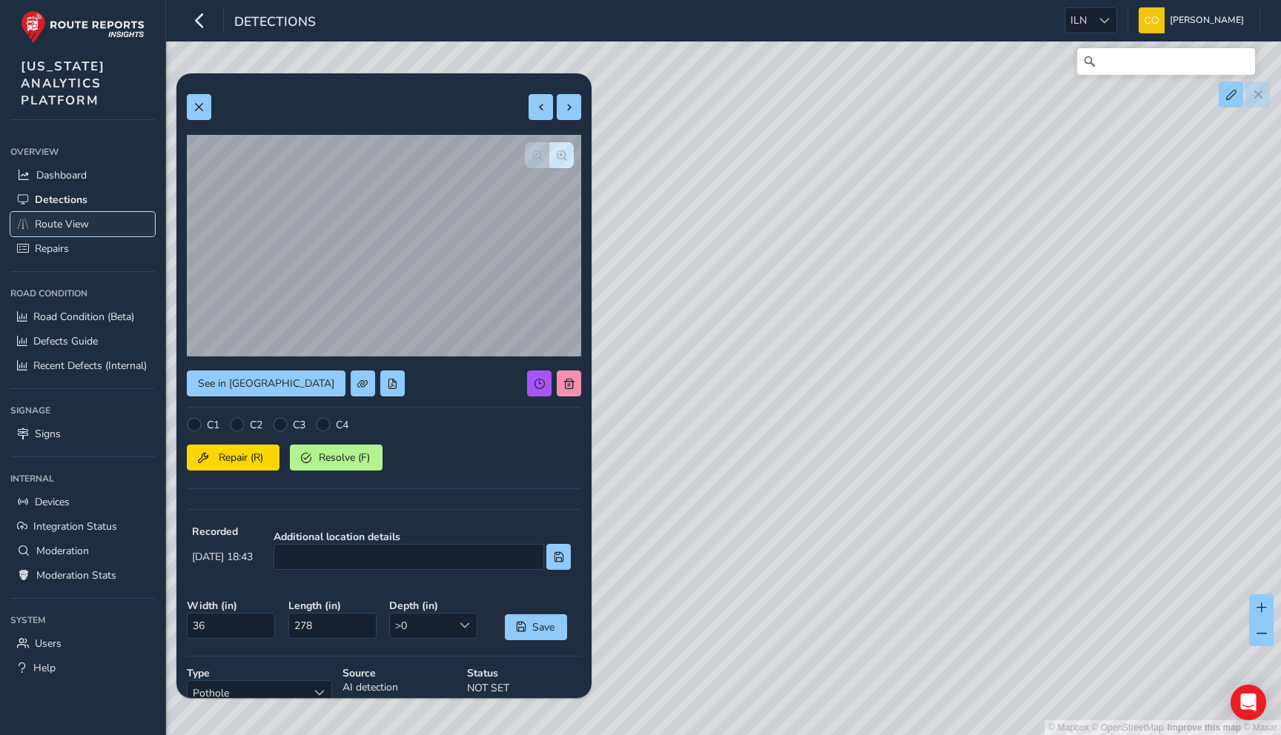
click at [64, 223] on span "Route View" at bounding box center [62, 224] width 54 height 14
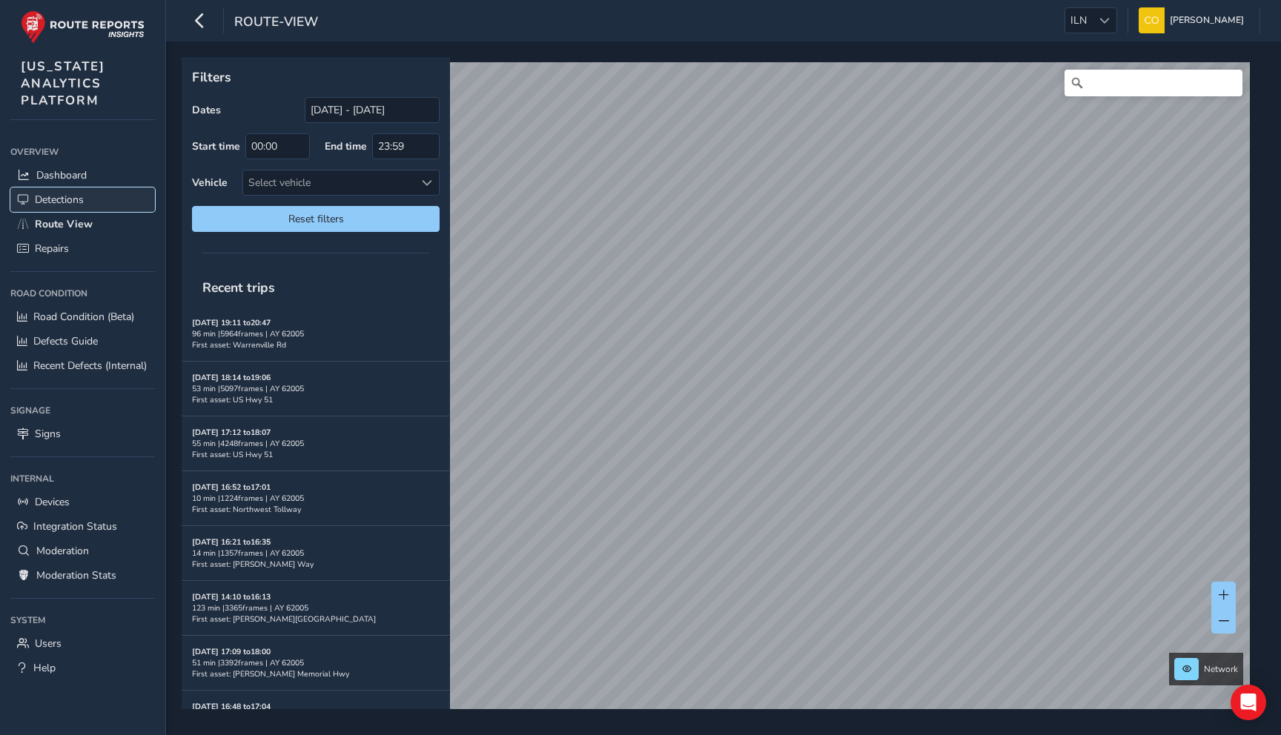
click at [79, 208] on link "Detections" at bounding box center [82, 200] width 145 height 24
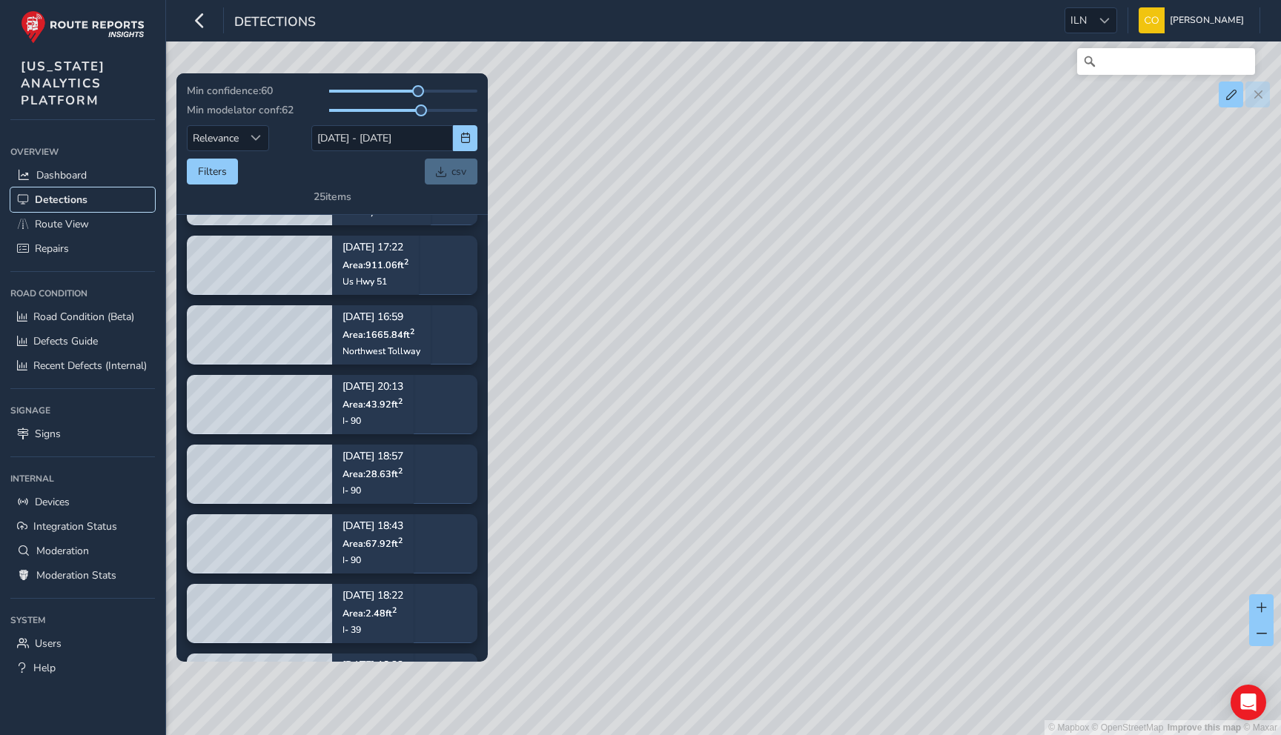
scroll to position [638, 0]
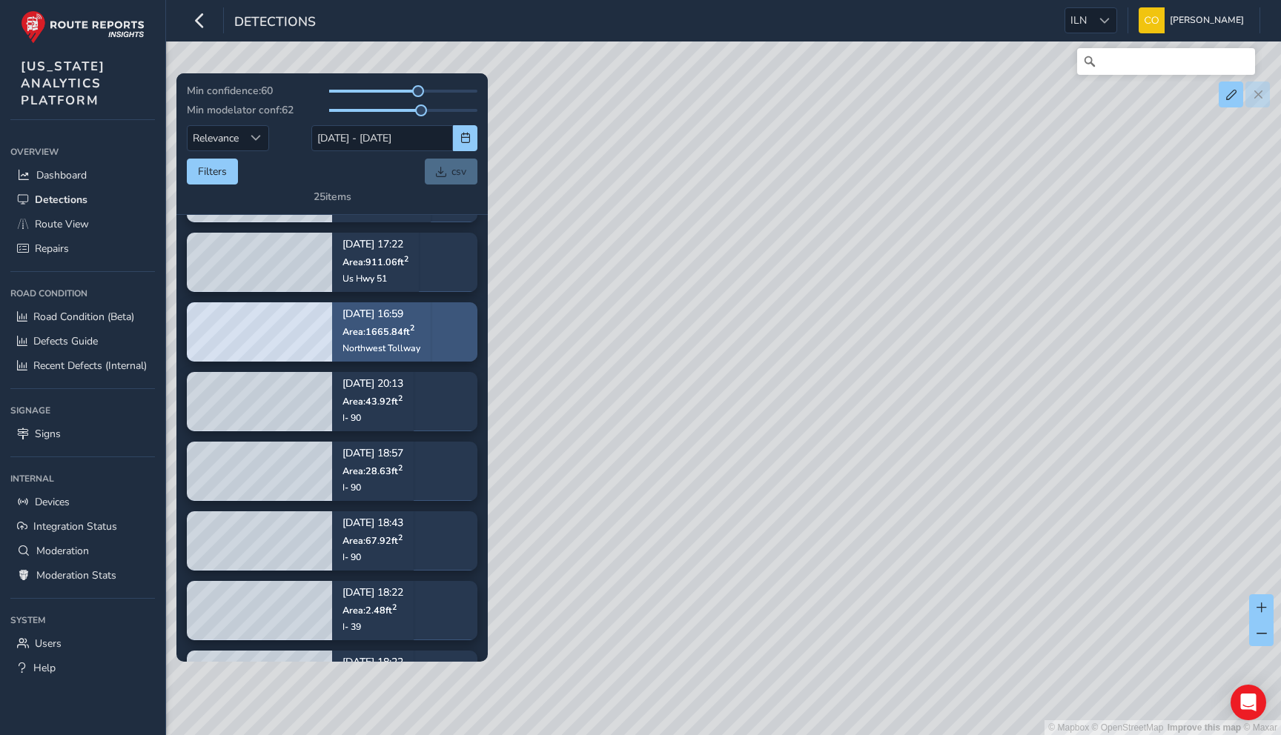
click at [411, 325] on sup "2" at bounding box center [412, 328] width 4 height 11
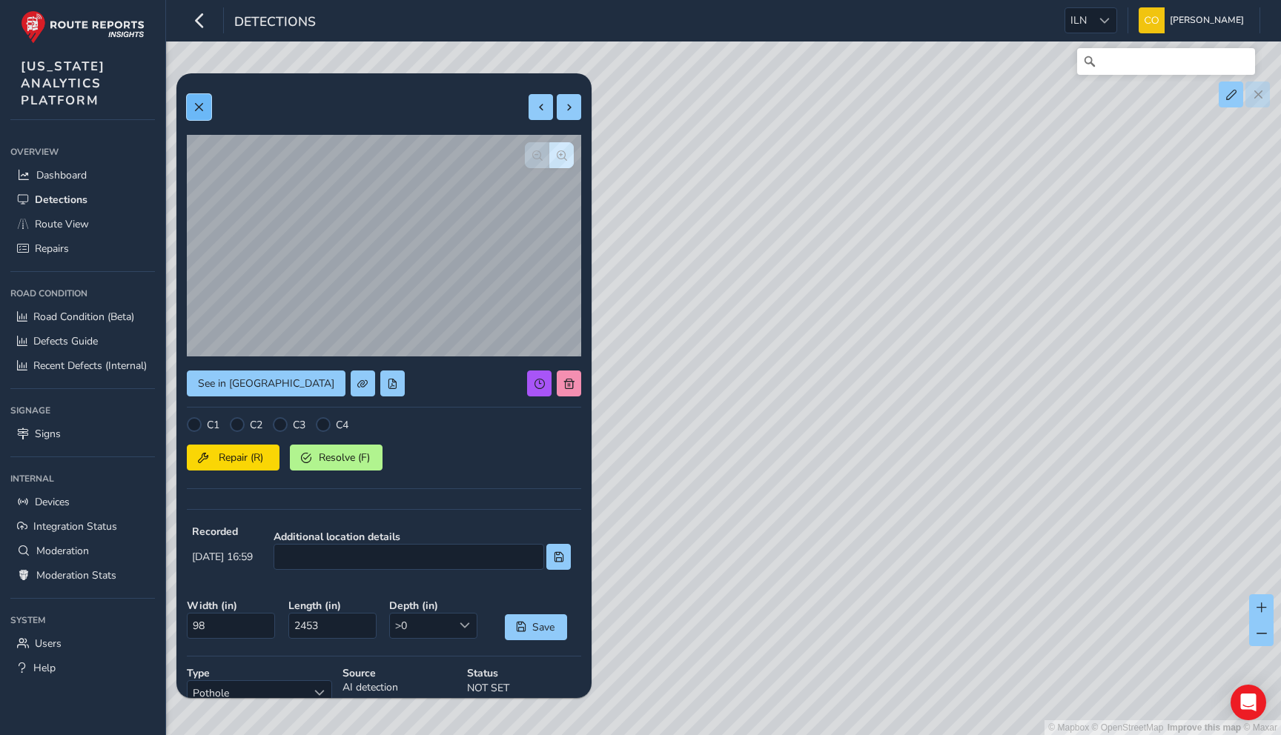
click at [203, 102] on span at bounding box center [198, 107] width 10 height 10
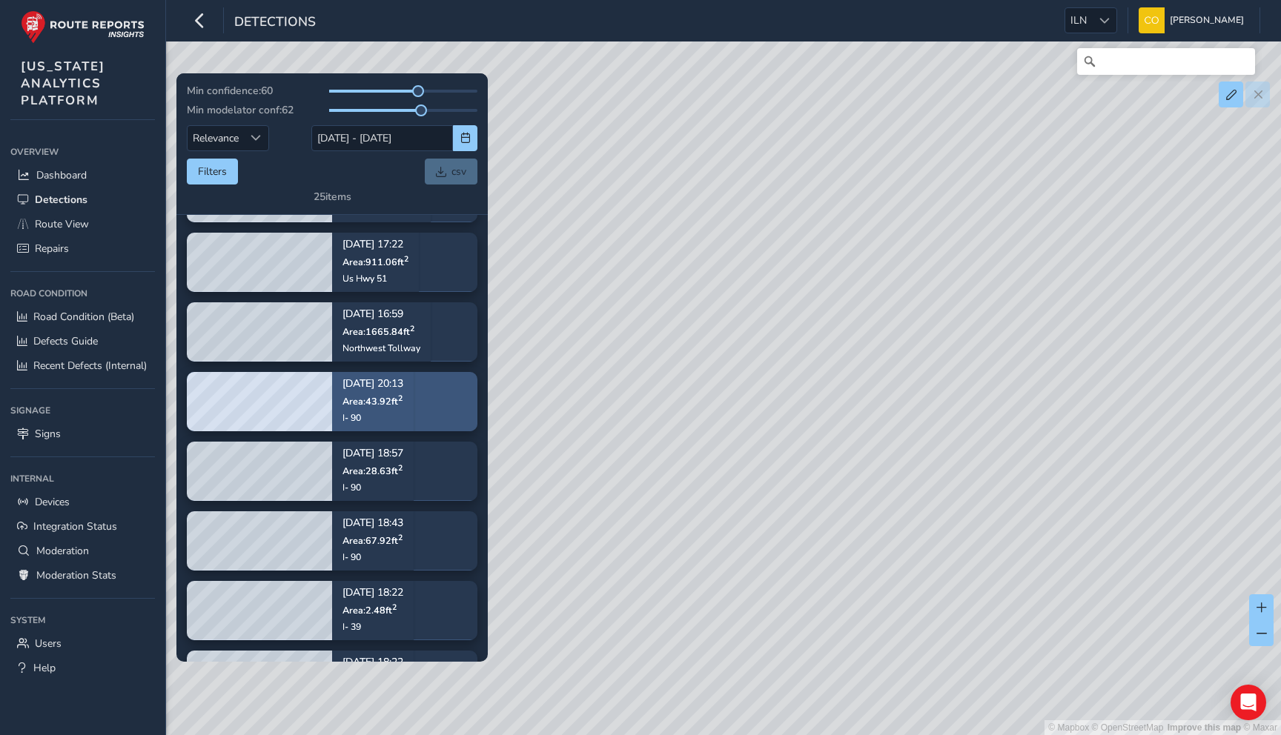
scroll to position [731, 0]
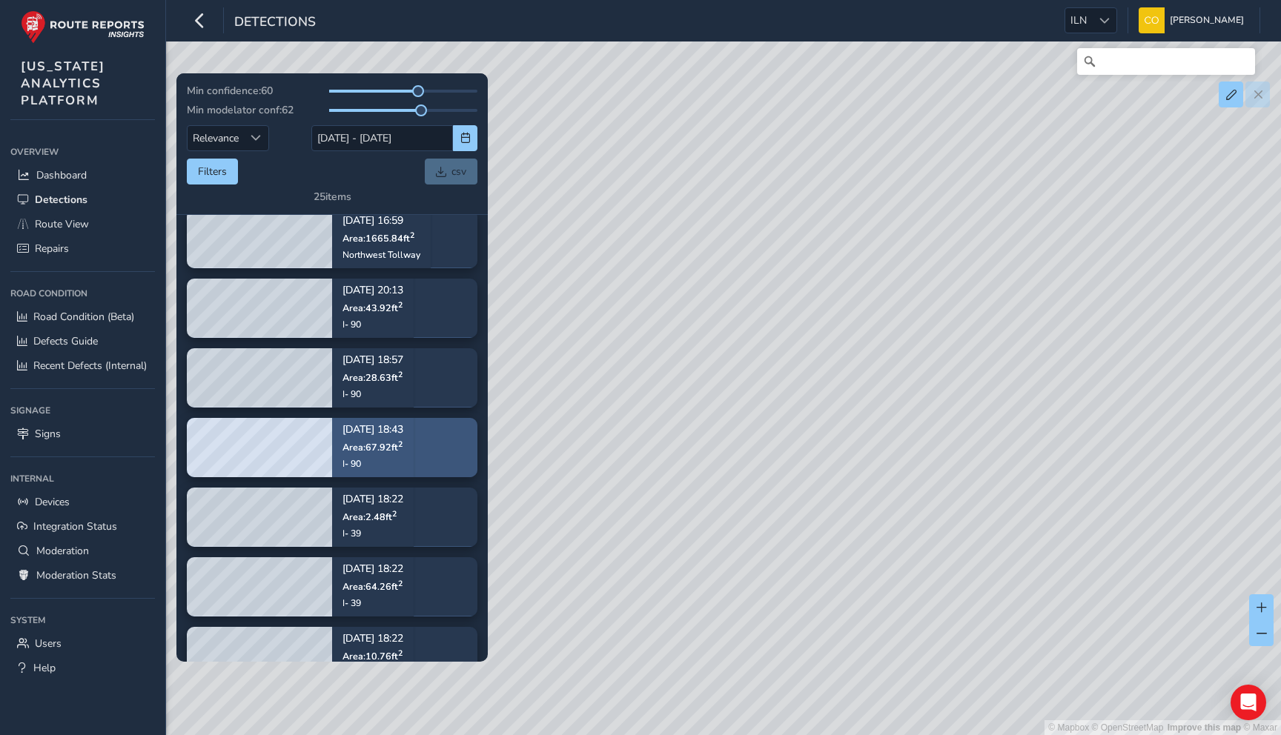
click at [367, 449] on span "Area: 67.92 ft 2" at bounding box center [372, 447] width 60 height 13
